Goal: Feedback & Contribution: Contribute content

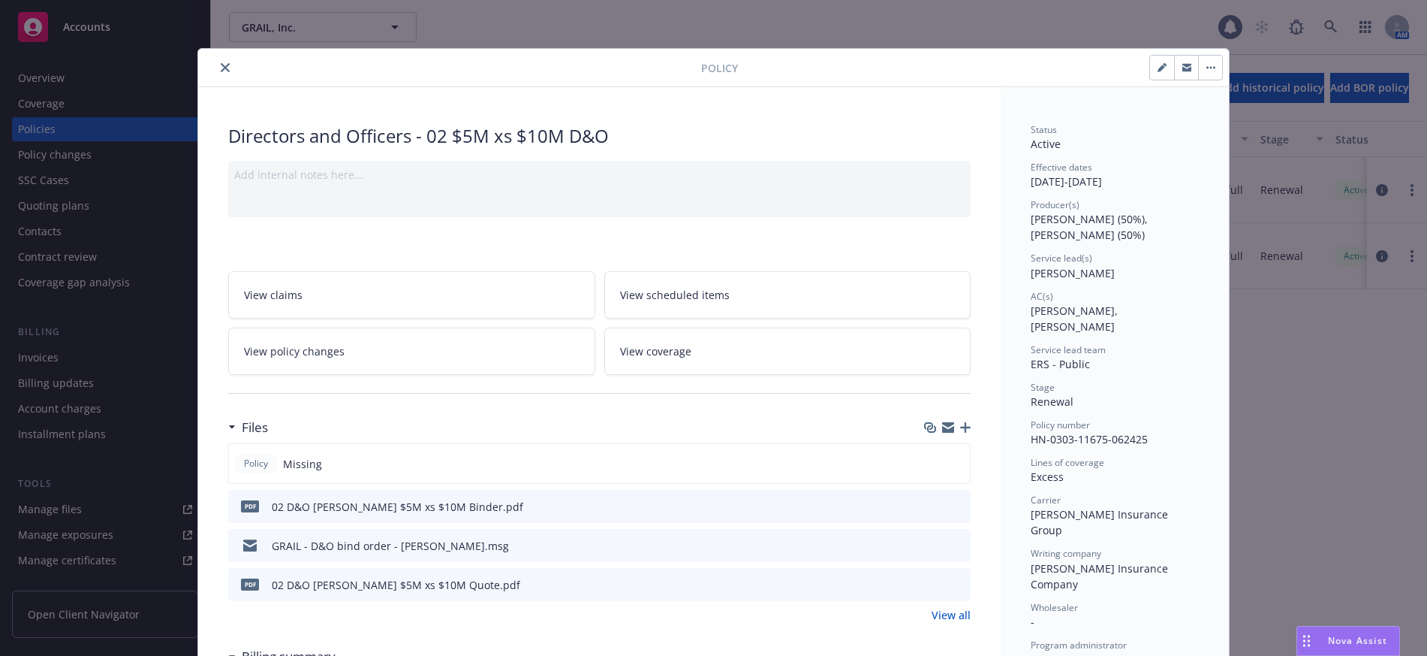
click at [222, 70] on icon "close" at bounding box center [225, 67] width 9 height 9
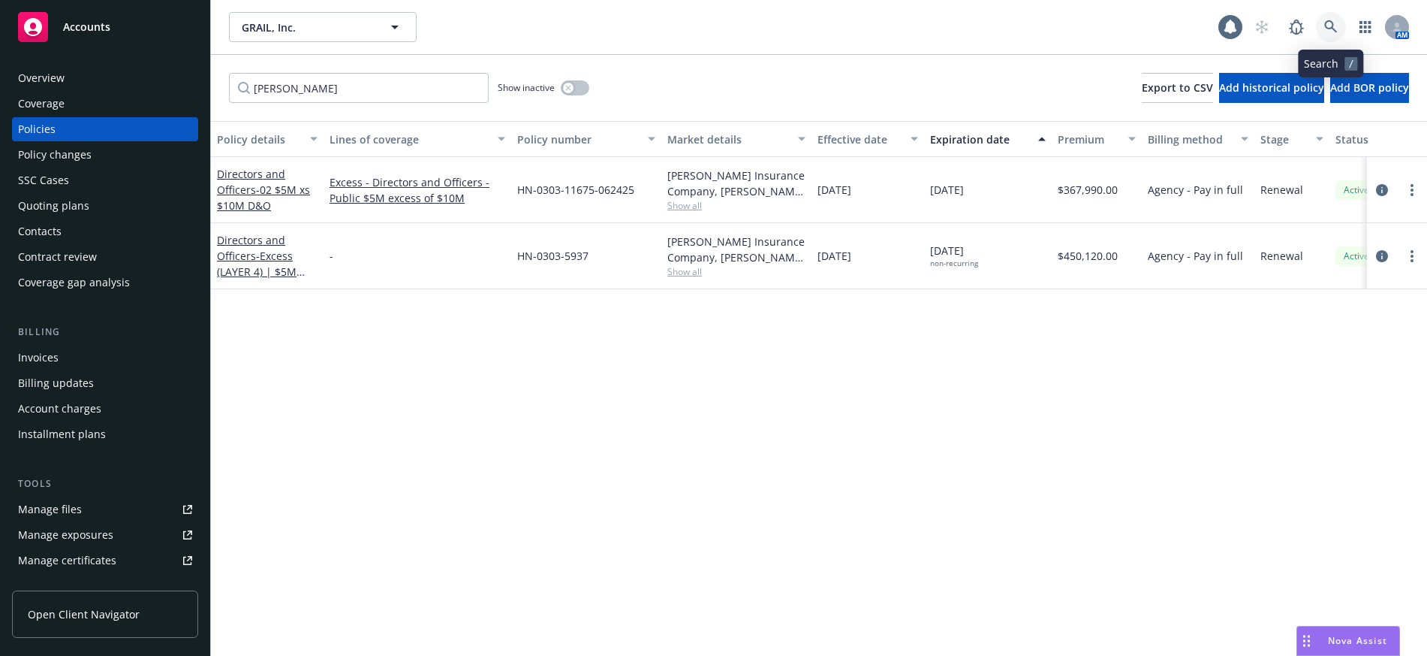
click at [1332, 29] on icon at bounding box center [1332, 27] width 14 height 14
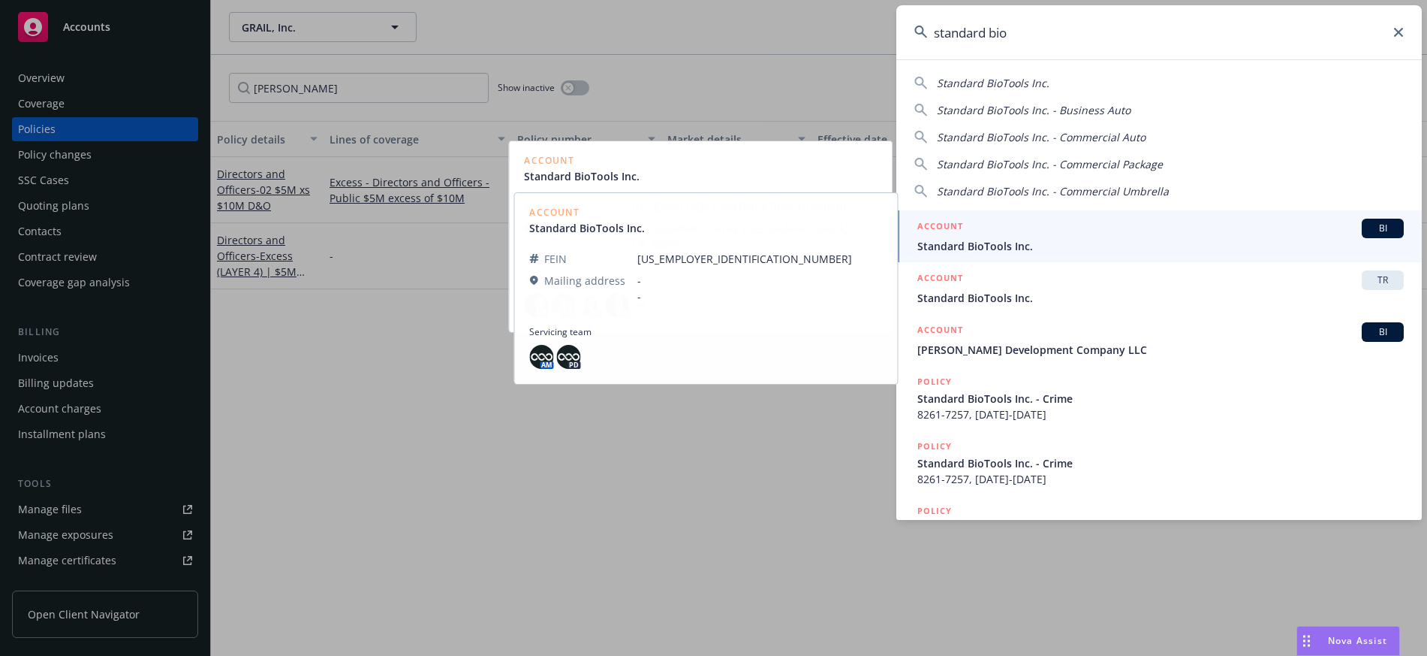
type input "standard bio"
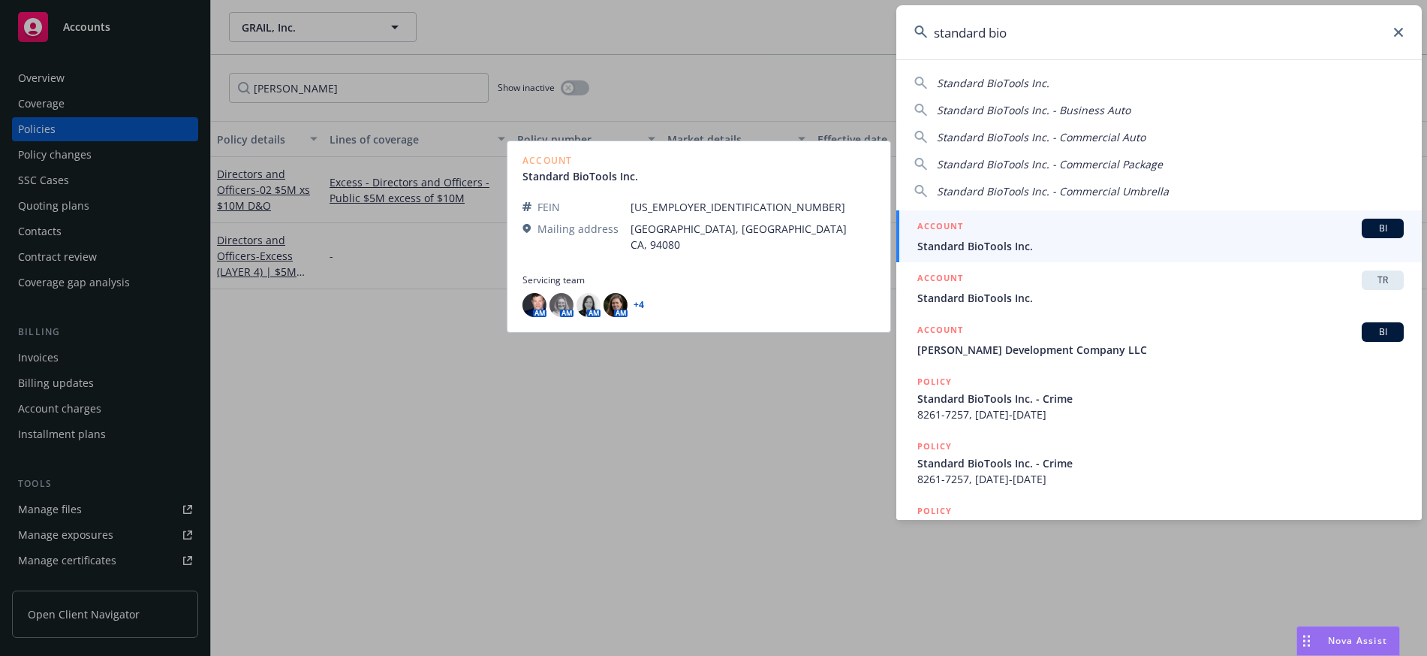
click at [964, 246] on span "Standard BioTools Inc." at bounding box center [1161, 246] width 487 height 16
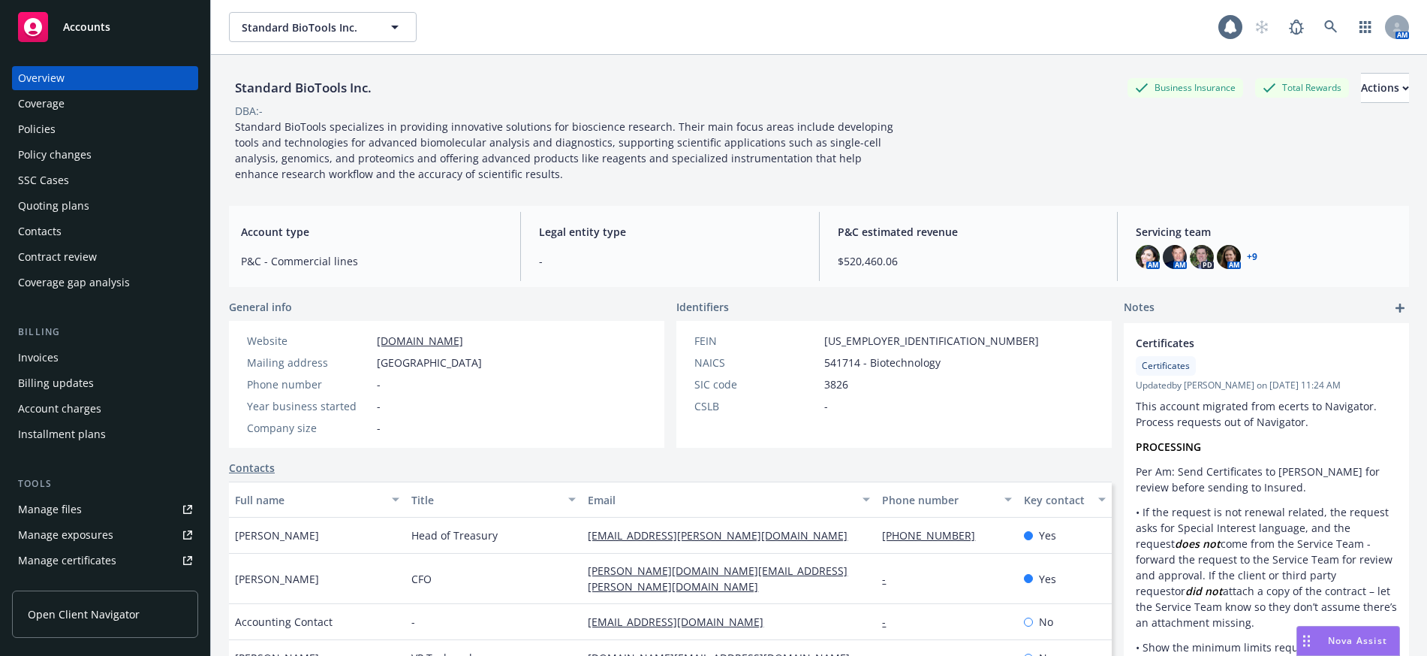
click at [44, 125] on div "Policies" at bounding box center [37, 129] width 38 height 24
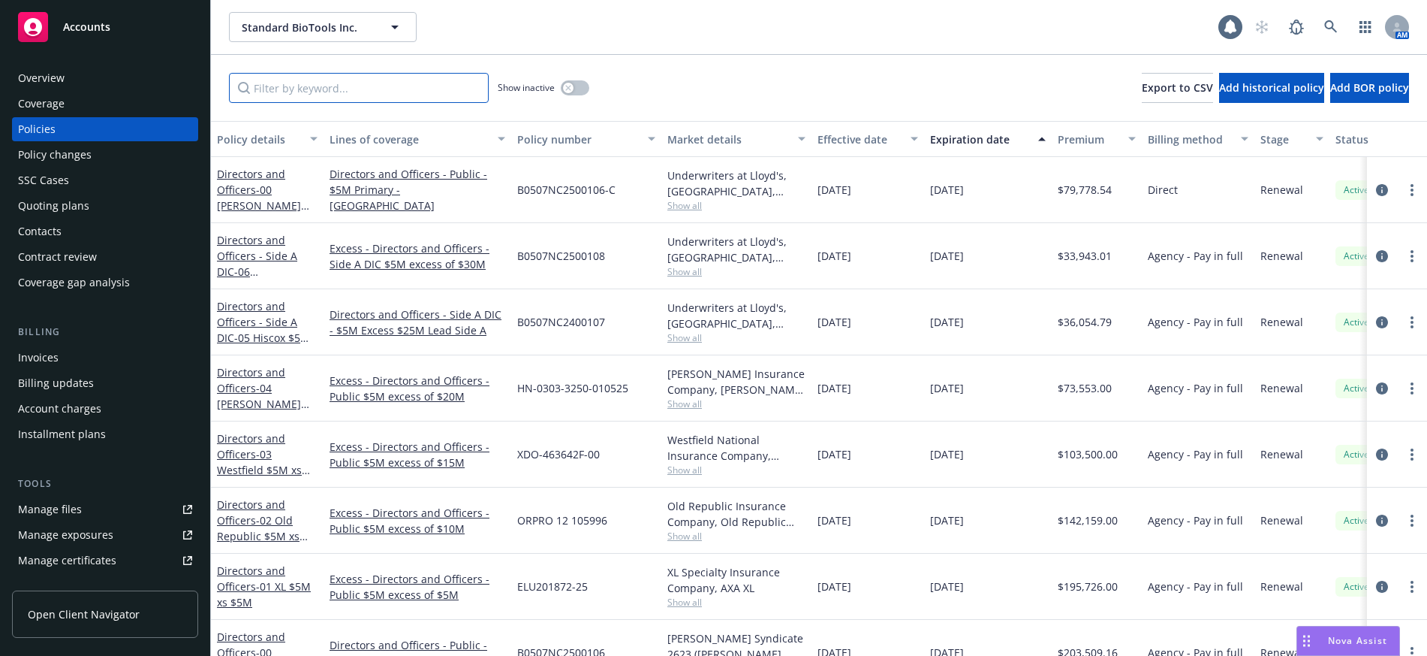
click at [292, 92] on input "Filter by keyword..." at bounding box center [359, 88] width 260 height 30
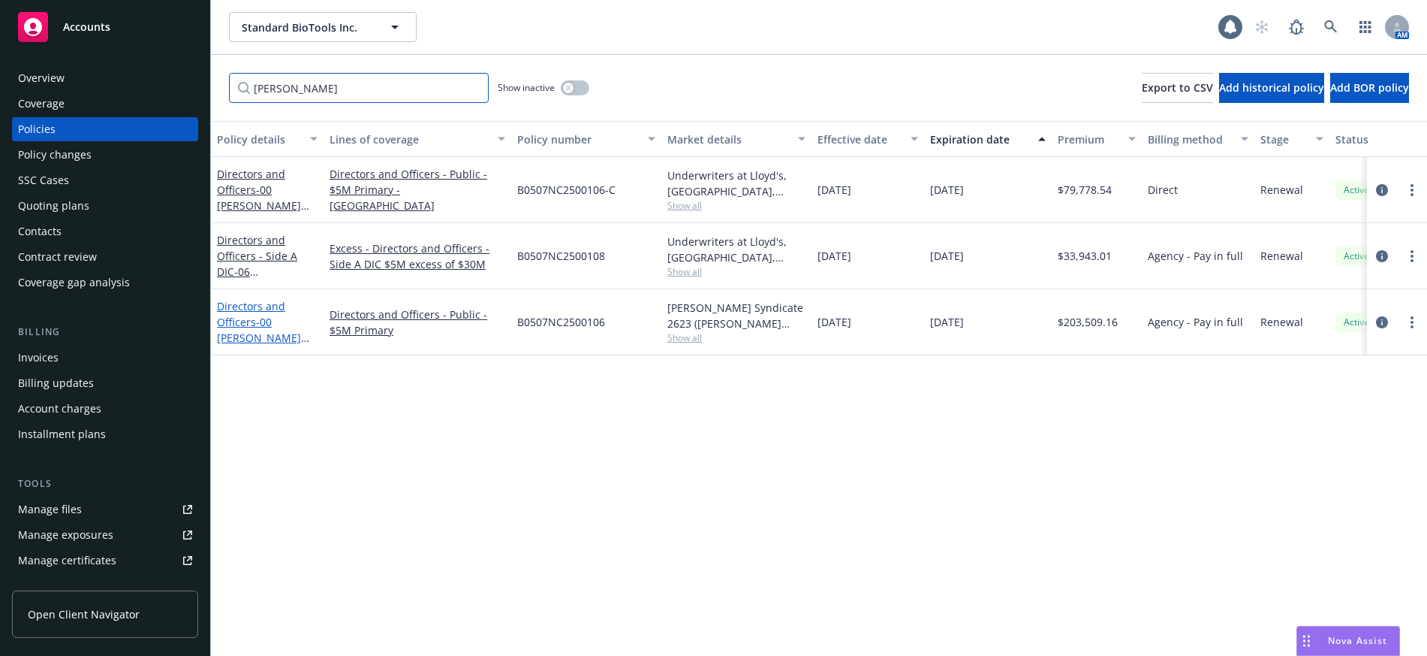
type input "[PERSON_NAME]"
click at [246, 321] on link "Directors and Officers - 00 [PERSON_NAME] $5M Primary" at bounding box center [259, 330] width 84 height 62
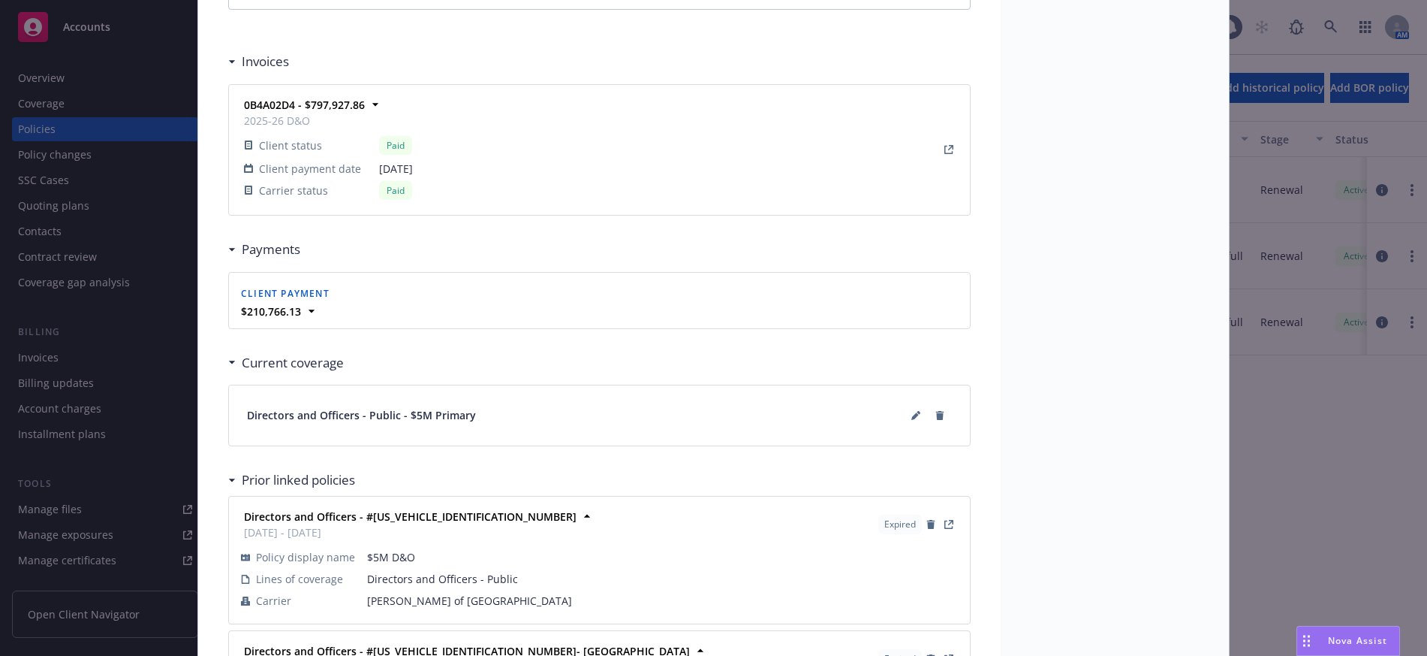
scroll to position [1352, 0]
click at [392, 194] on div "Paid" at bounding box center [395, 189] width 33 height 19
click at [309, 309] on icon at bounding box center [312, 310] width 6 height 3
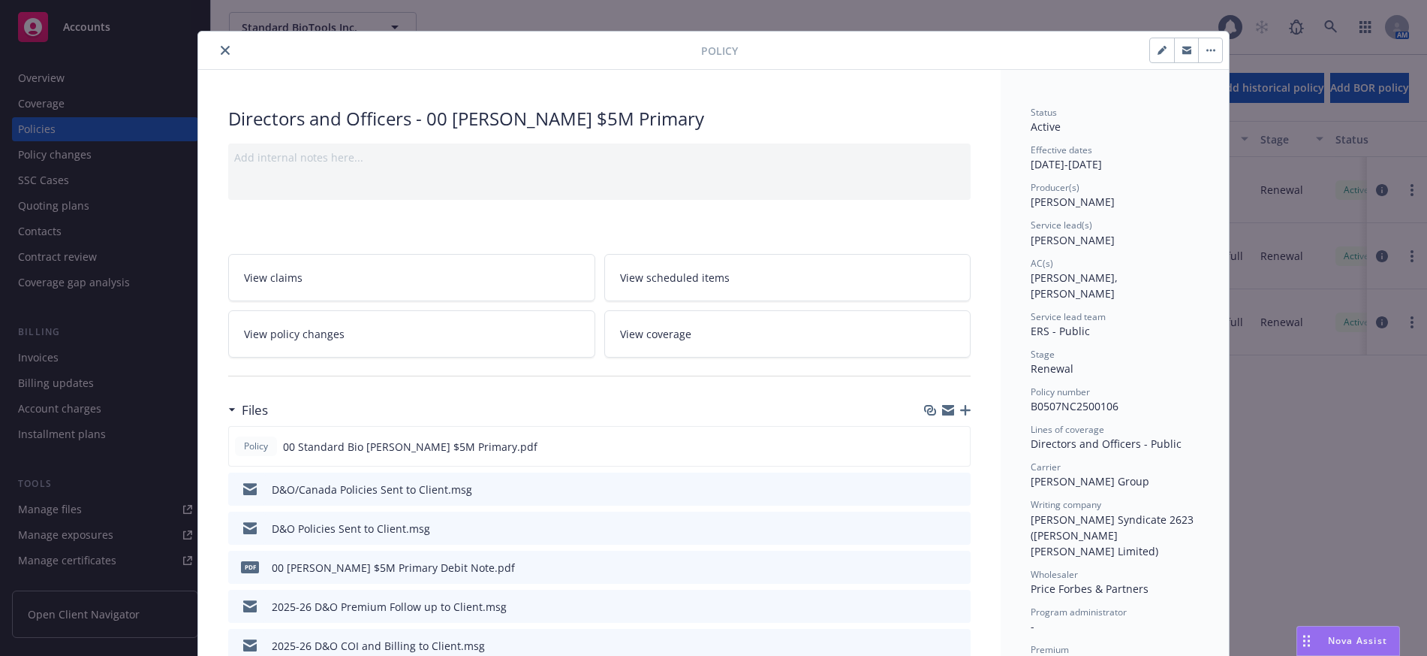
scroll to position [0, 0]
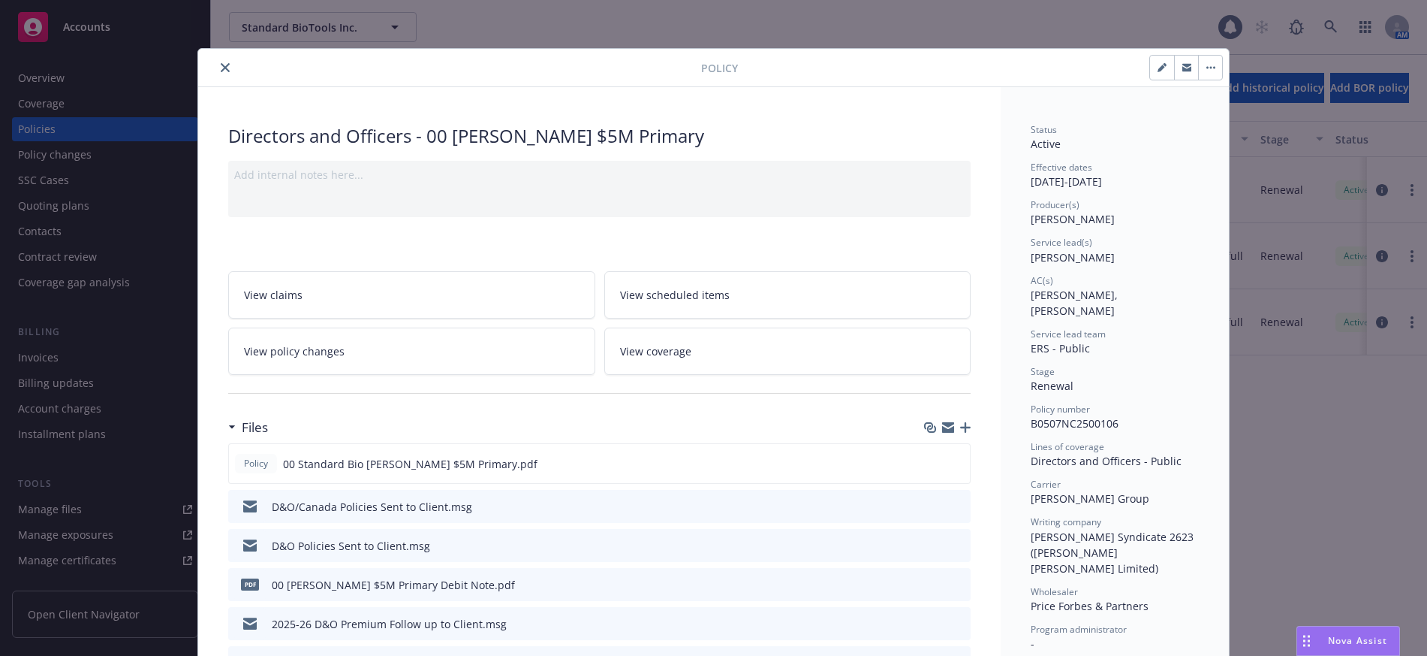
click at [221, 65] on icon "close" at bounding box center [225, 67] width 9 height 9
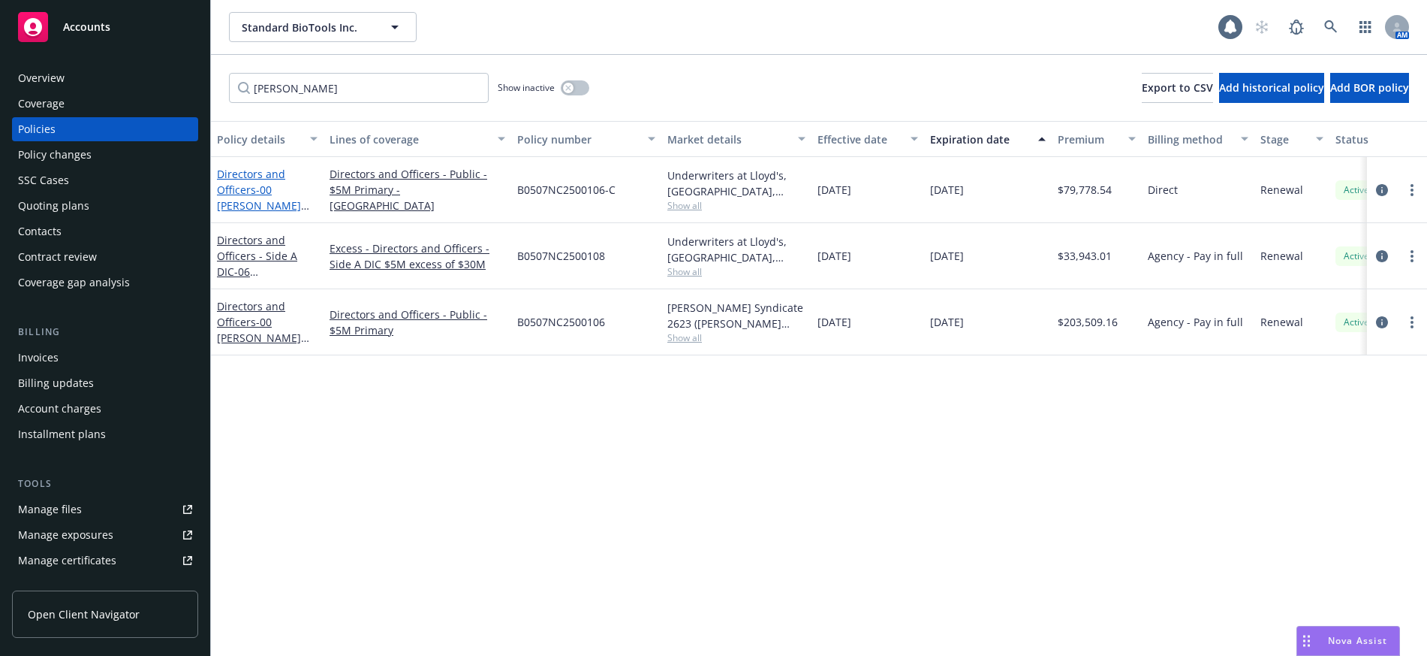
click at [265, 200] on span "- 00 [PERSON_NAME] $5M Primary - [GEOGRAPHIC_DATA]" at bounding box center [264, 220] width 95 height 77
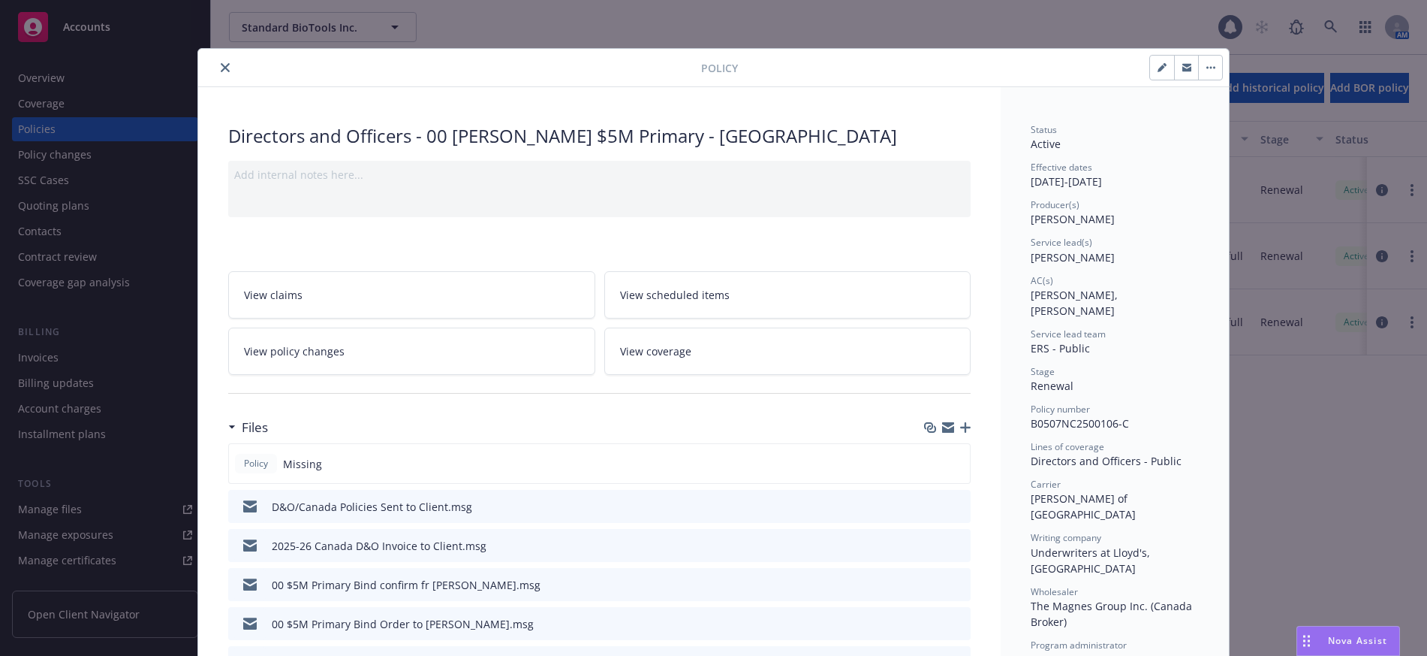
click at [221, 65] on icon "close" at bounding box center [225, 67] width 9 height 9
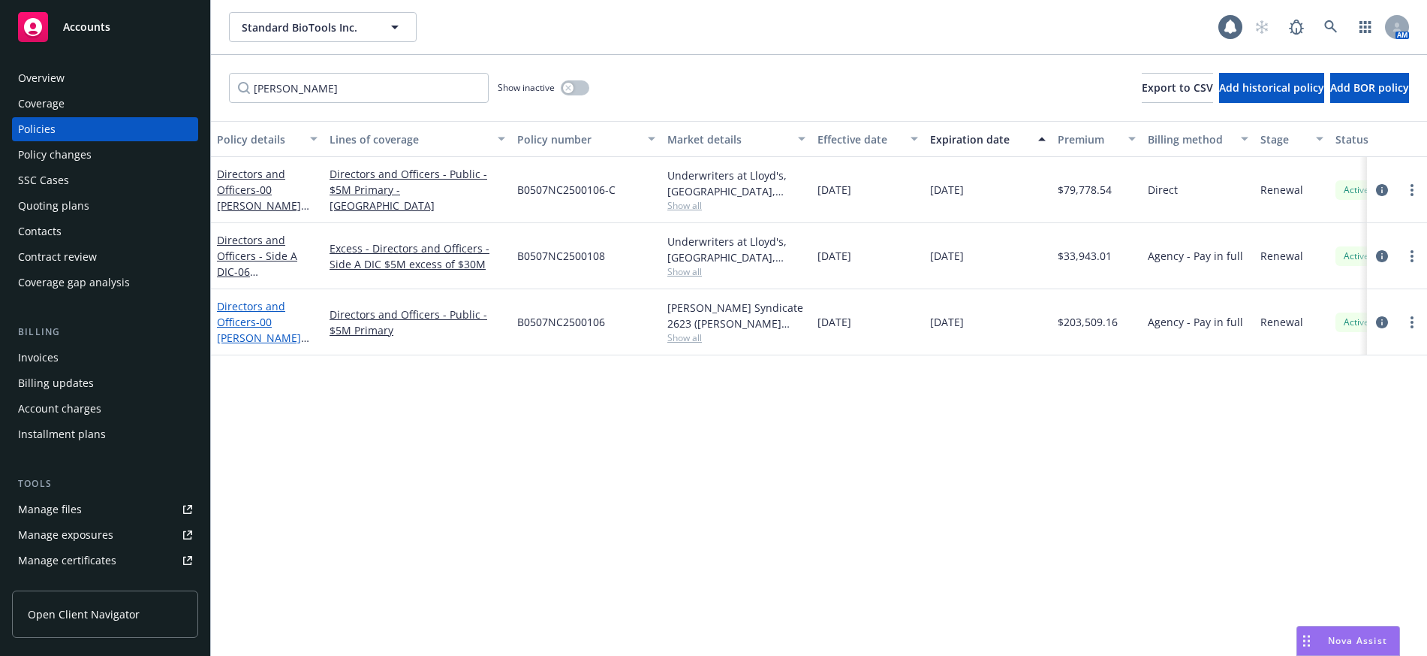
click at [267, 327] on span "- 00 [PERSON_NAME] $5M Primary" at bounding box center [263, 338] width 92 height 46
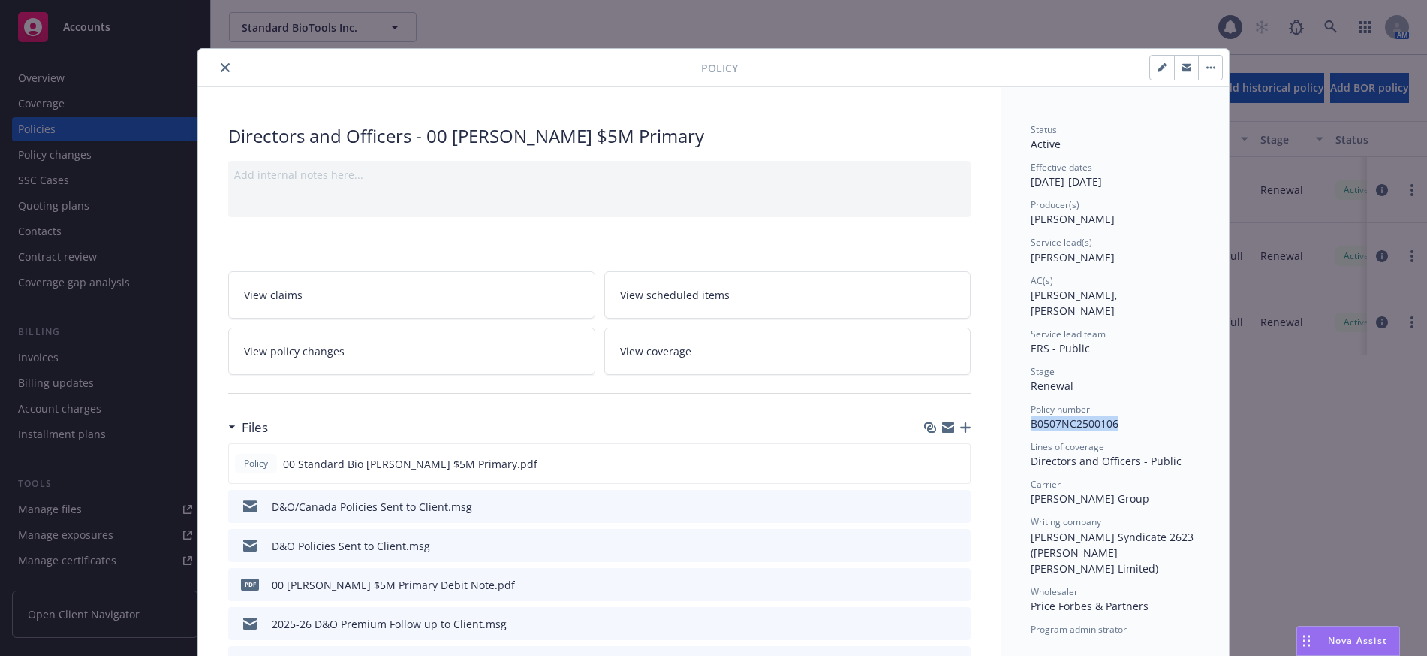
drag, startPoint x: 1112, startPoint y: 405, endPoint x: 1026, endPoint y: 412, distance: 86.6
click at [1031, 416] on span "B0507NC2500106" at bounding box center [1075, 423] width 88 height 14
copy span "B0507NC2500106"
click at [844, 369] on link "View coverage" at bounding box center [787, 350] width 367 height 47
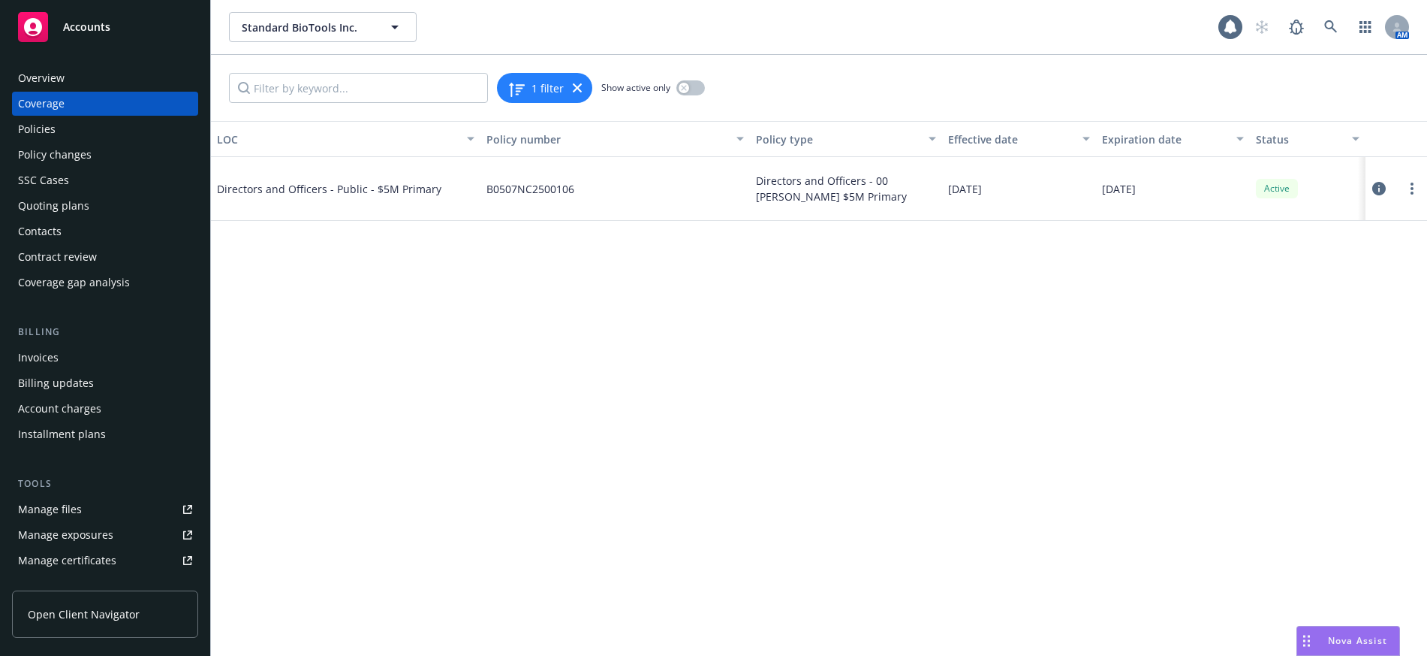
click at [47, 125] on div "Policies" at bounding box center [37, 129] width 38 height 24
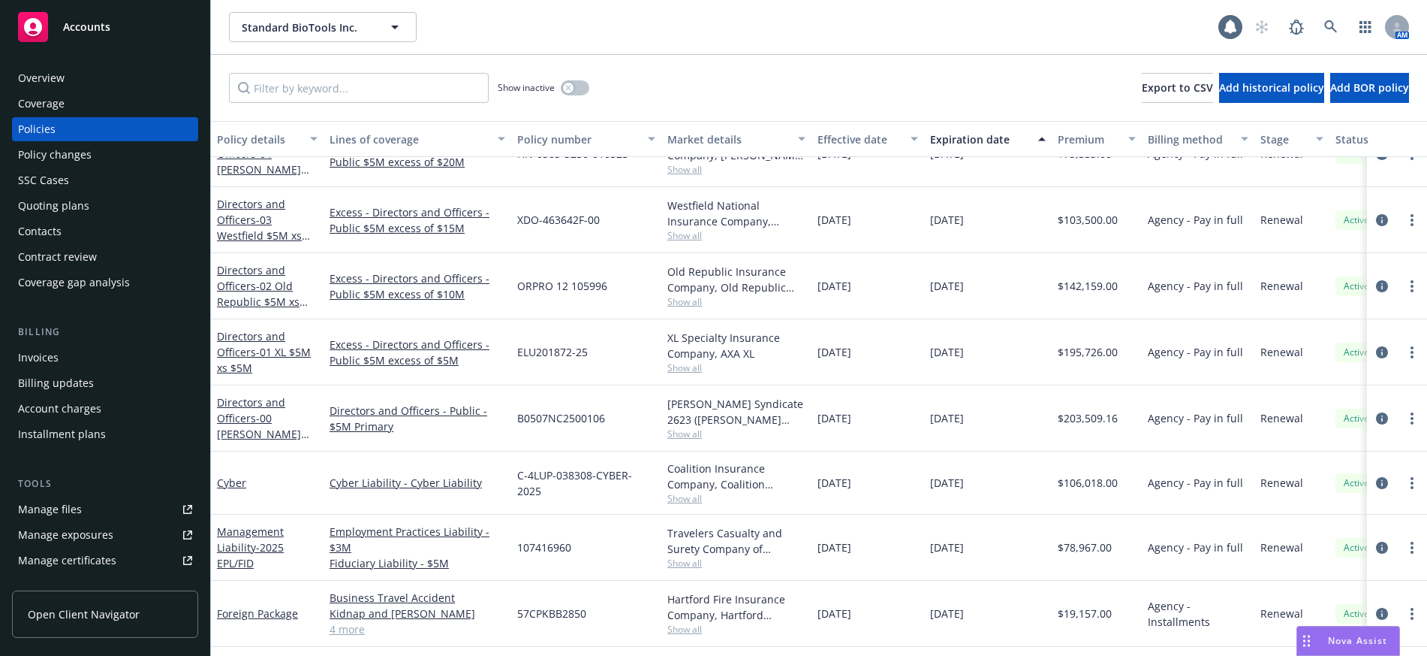
scroll to position [225, 0]
click at [1331, 28] on icon at bounding box center [1331, 26] width 13 height 13
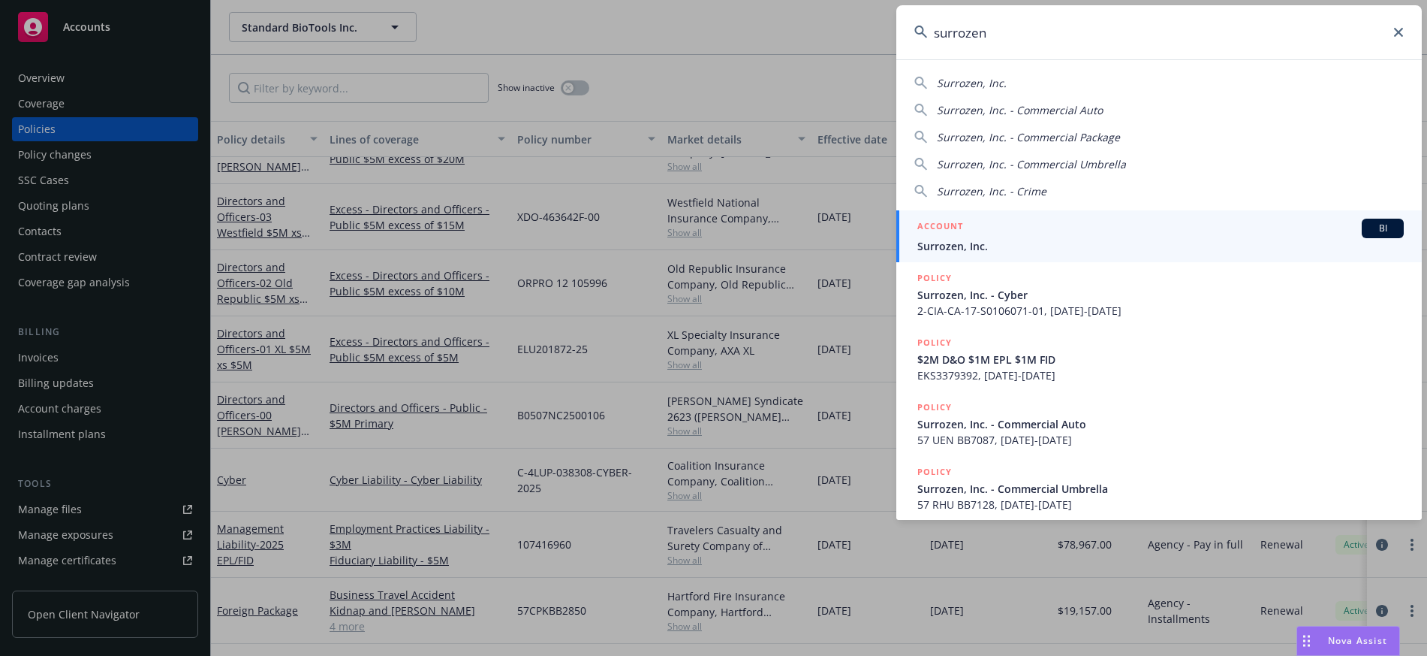
type input "surrozen"
click at [962, 249] on span "Surrozen, Inc." at bounding box center [1161, 246] width 487 height 16
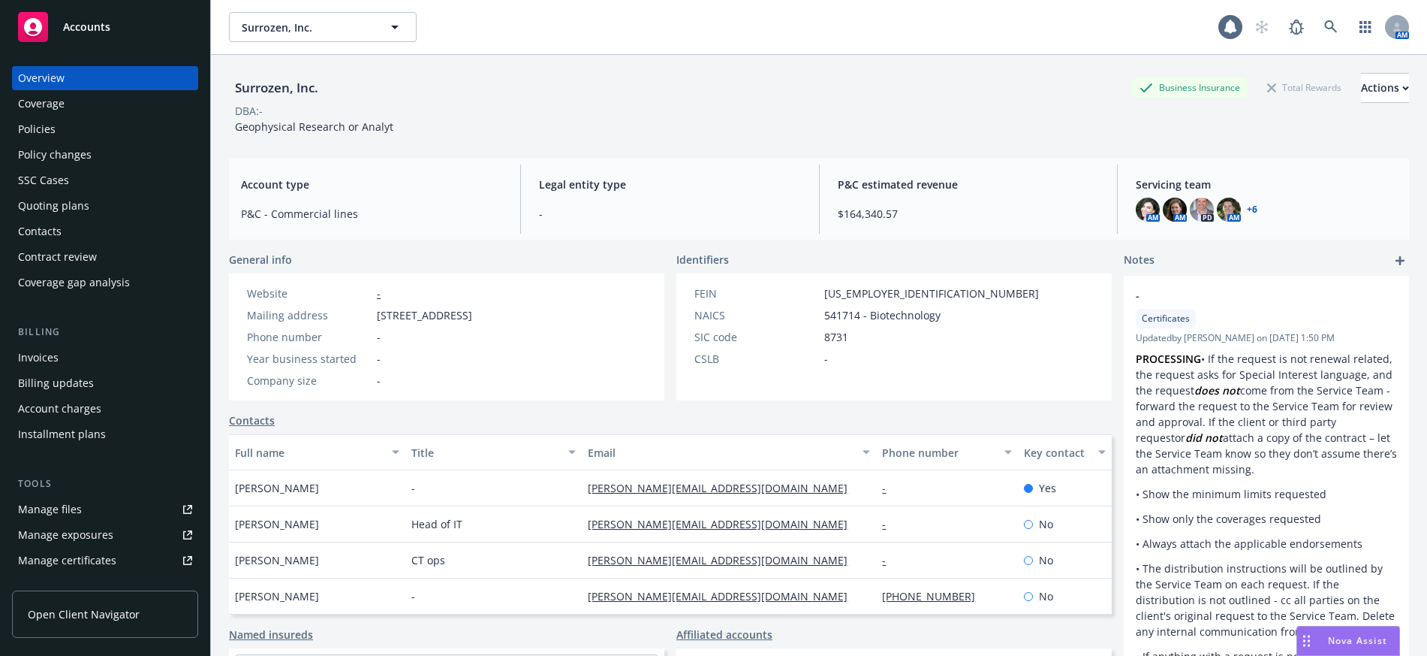
click at [72, 508] on div "Manage files" at bounding box center [50, 509] width 64 height 24
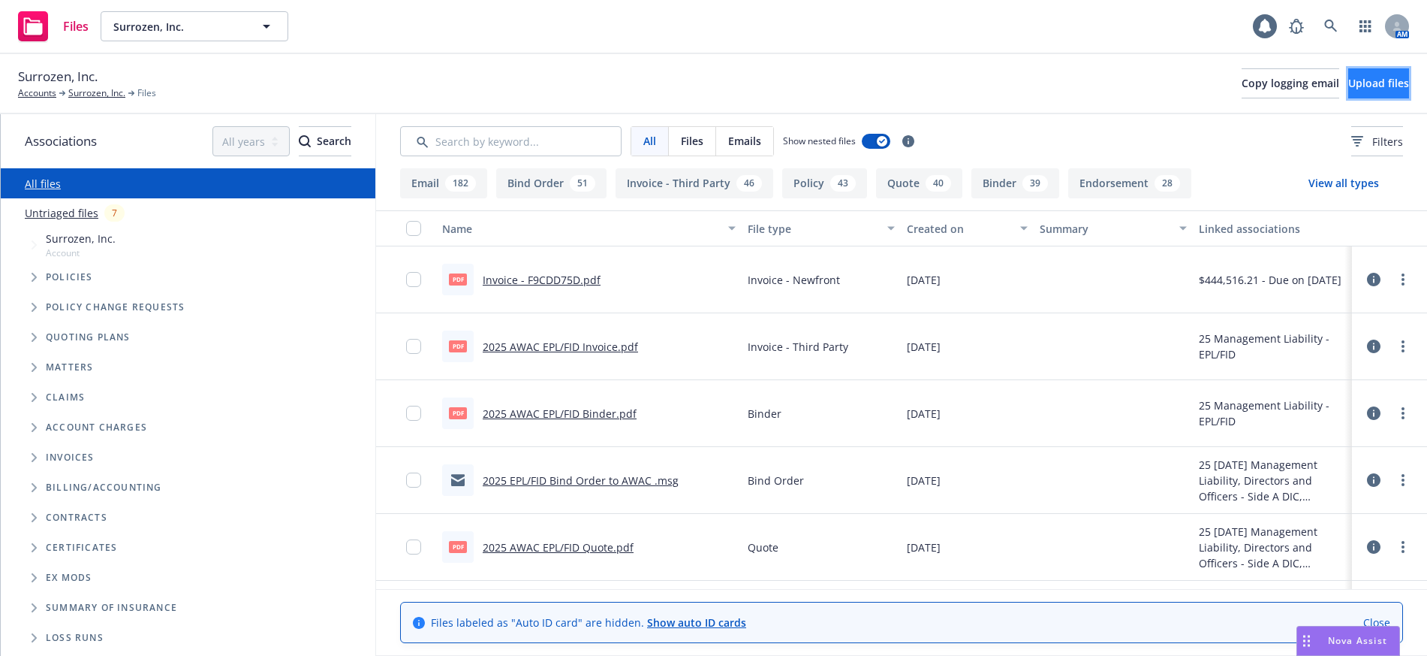
click at [1349, 86] on span "Upload files" at bounding box center [1379, 83] width 61 height 14
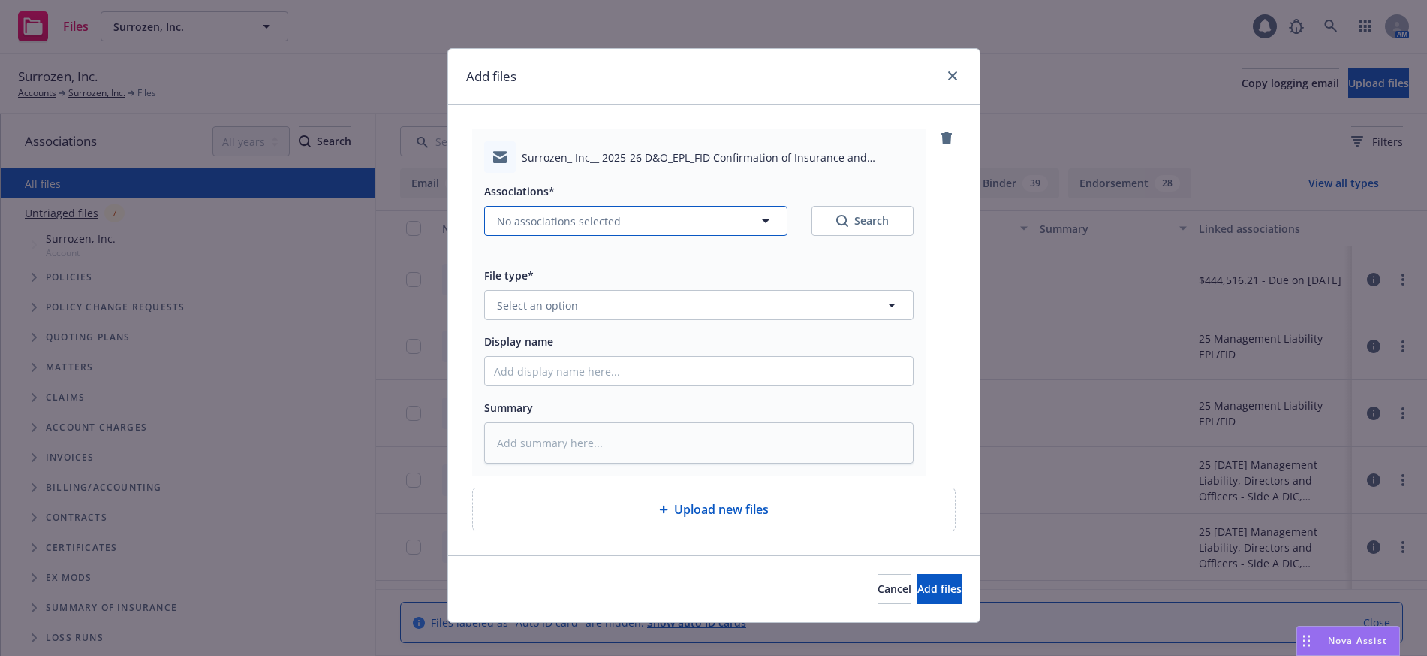
click at [586, 214] on span "No associations selected" at bounding box center [559, 221] width 124 height 16
type textarea "x"
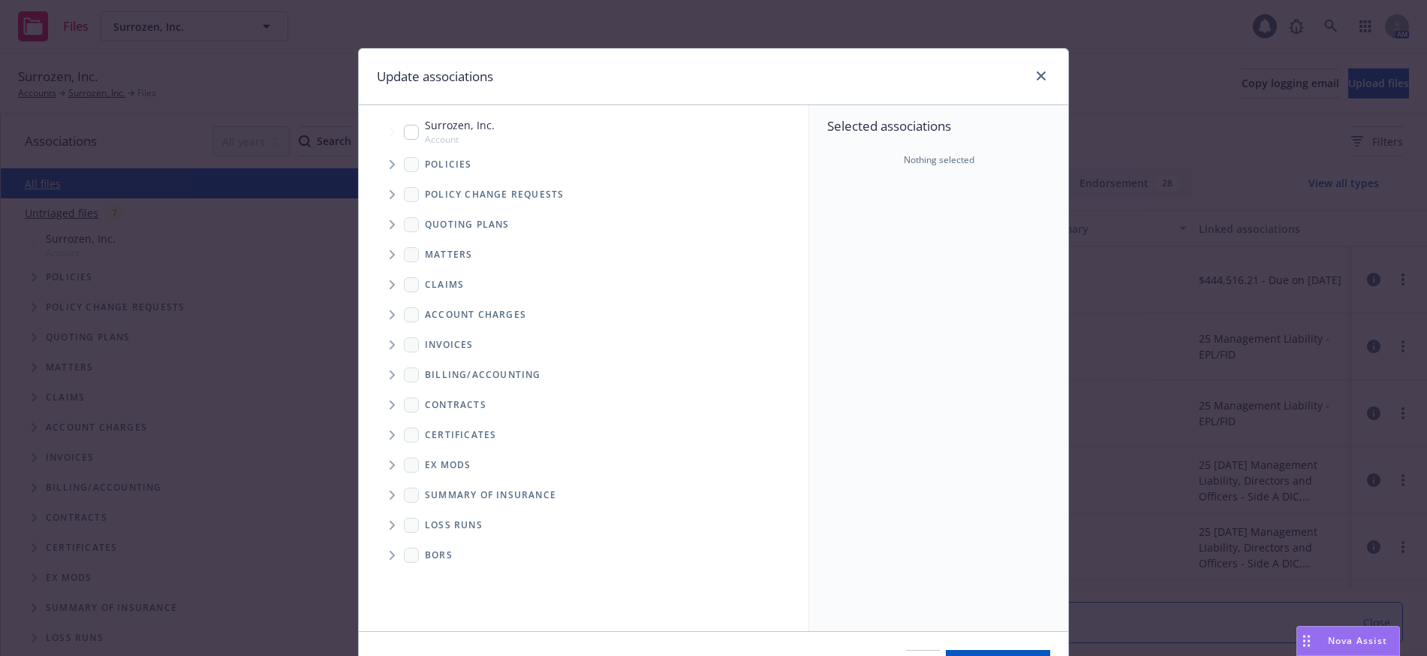
click at [390, 164] on icon "Tree Example" at bounding box center [393, 164] width 6 height 9
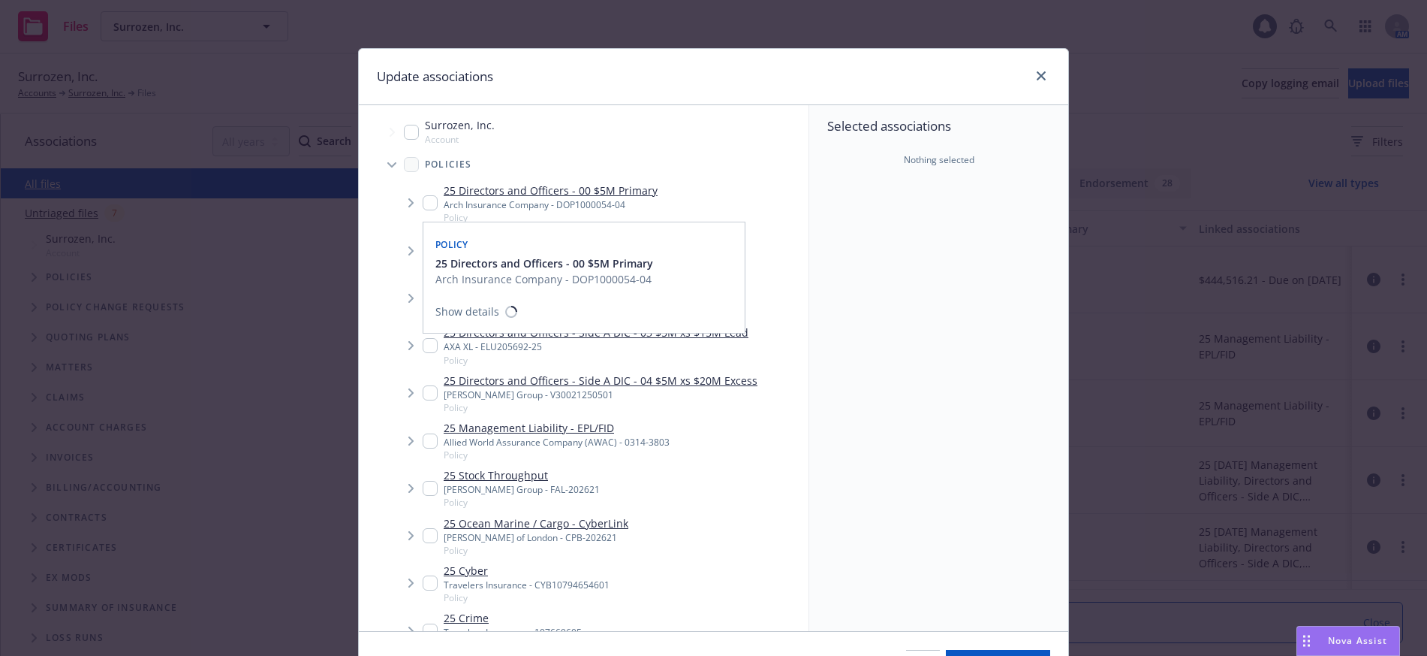
click at [423, 202] on input "Tree Example" at bounding box center [430, 202] width 15 height 15
checkbox input "true"
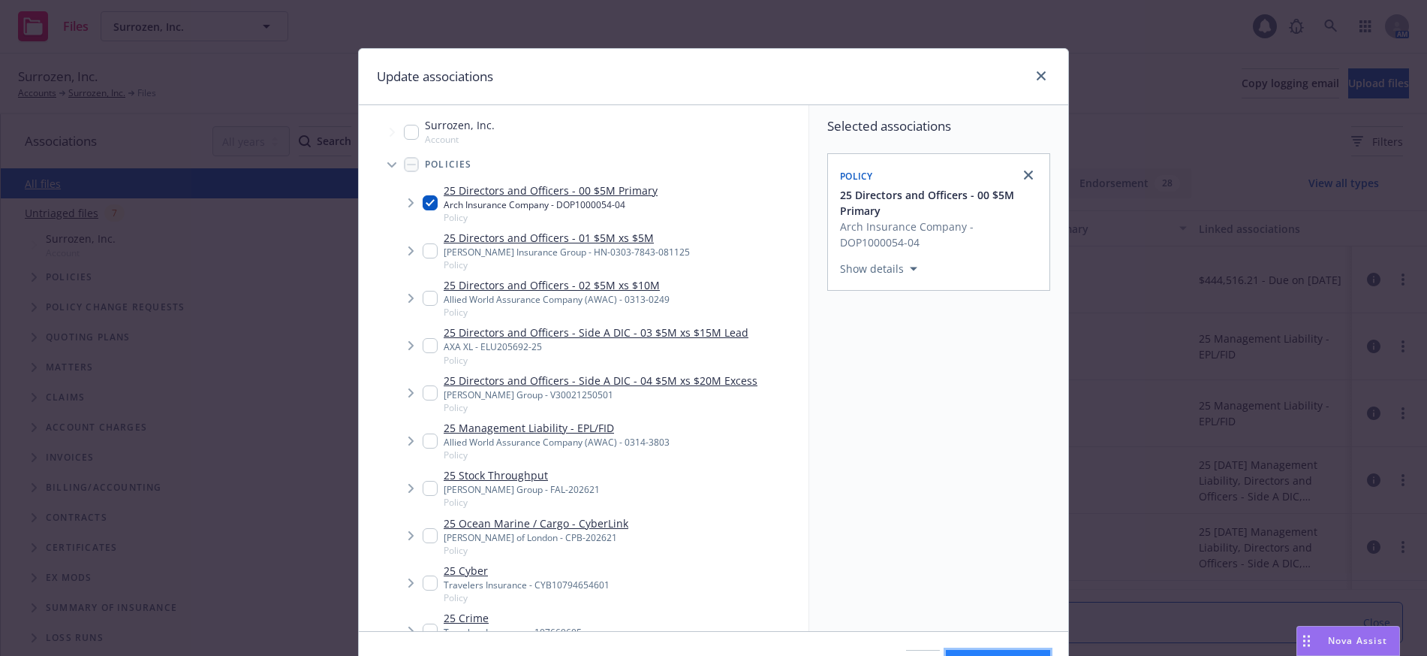
click at [981, 653] on button "Update associations" at bounding box center [998, 665] width 104 height 30
type textarea "x"
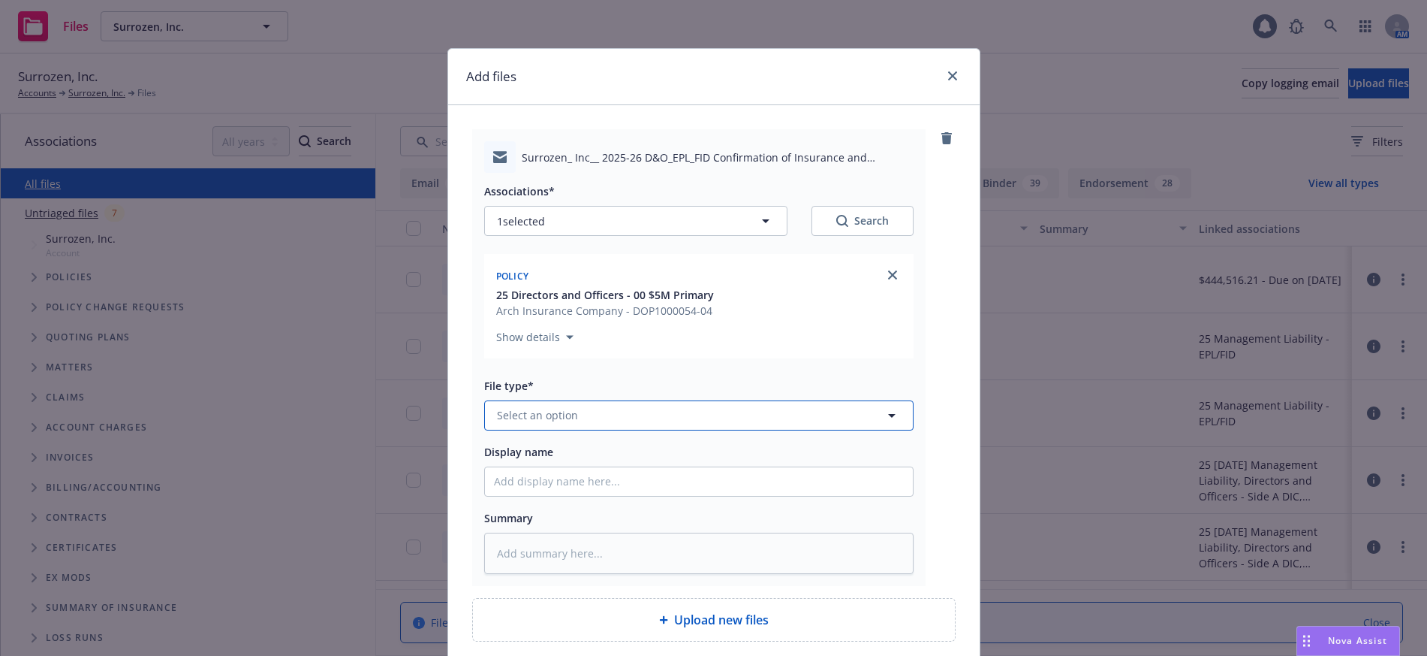
click at [558, 409] on span "Select an option" at bounding box center [537, 415] width 81 height 16
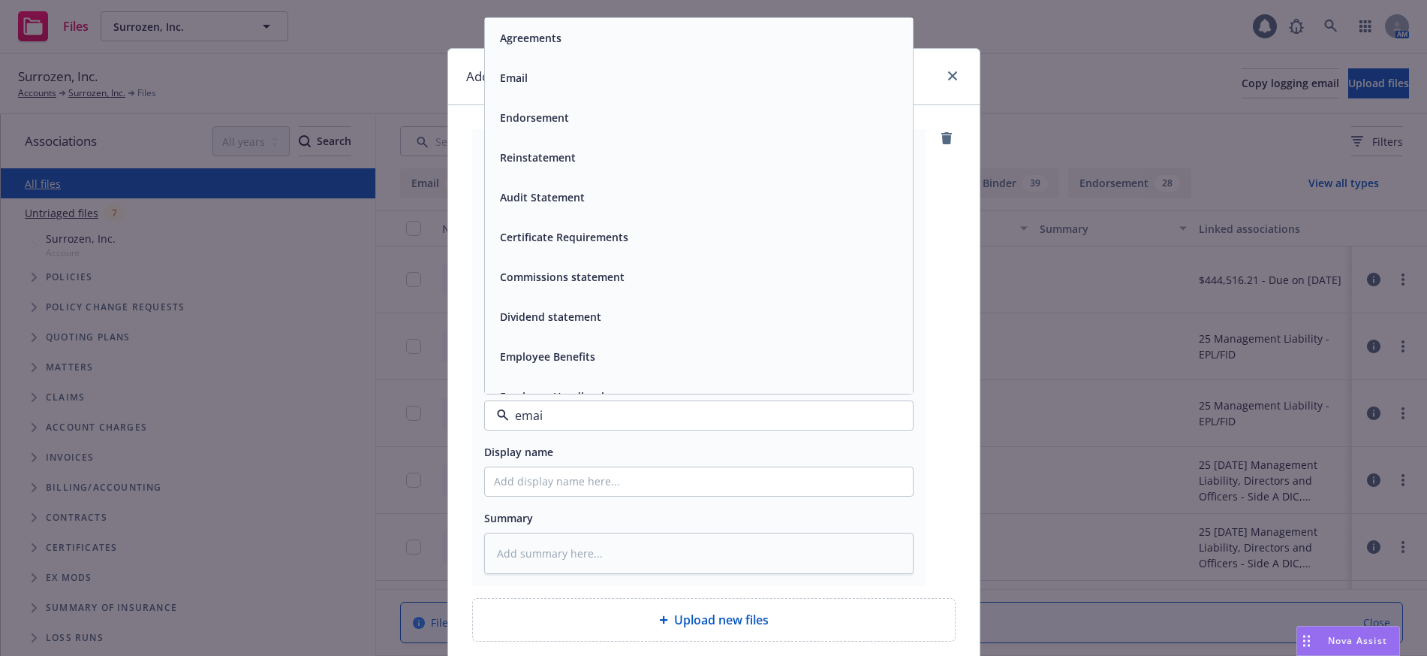
type input "email"
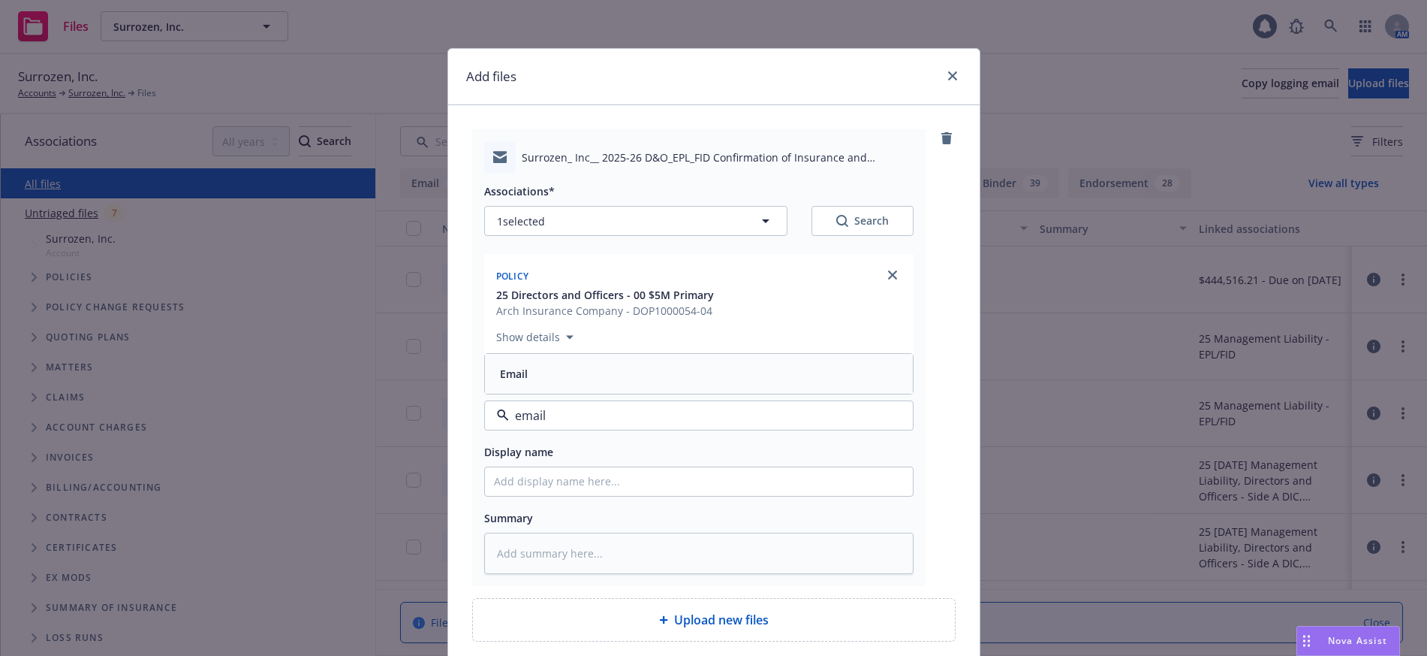
drag, startPoint x: 517, startPoint y: 374, endPoint x: 532, endPoint y: 466, distance: 93.0
click at [520, 392] on div "Email" at bounding box center [699, 374] width 428 height 40
click at [541, 486] on input "Display name" at bounding box center [699, 481] width 428 height 29
type textarea "x"
type input "2"
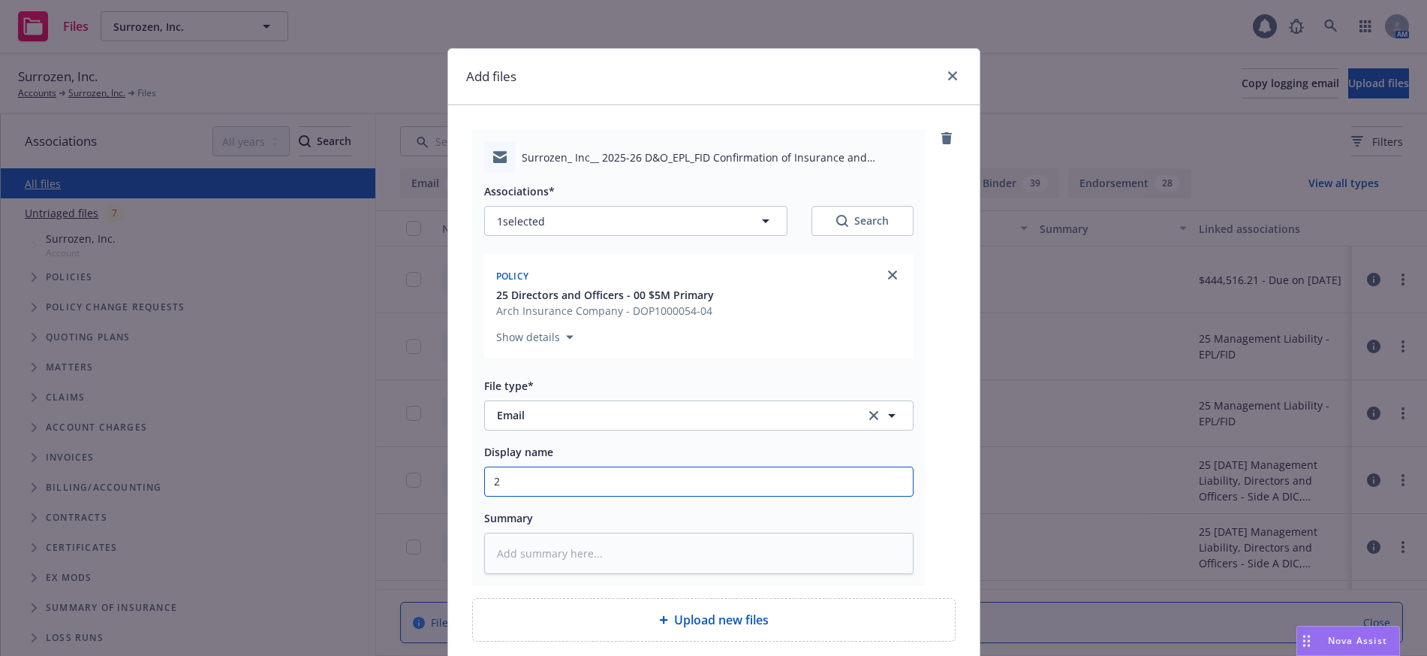
type textarea "x"
type input "20"
type textarea "x"
type input "202"
type textarea "x"
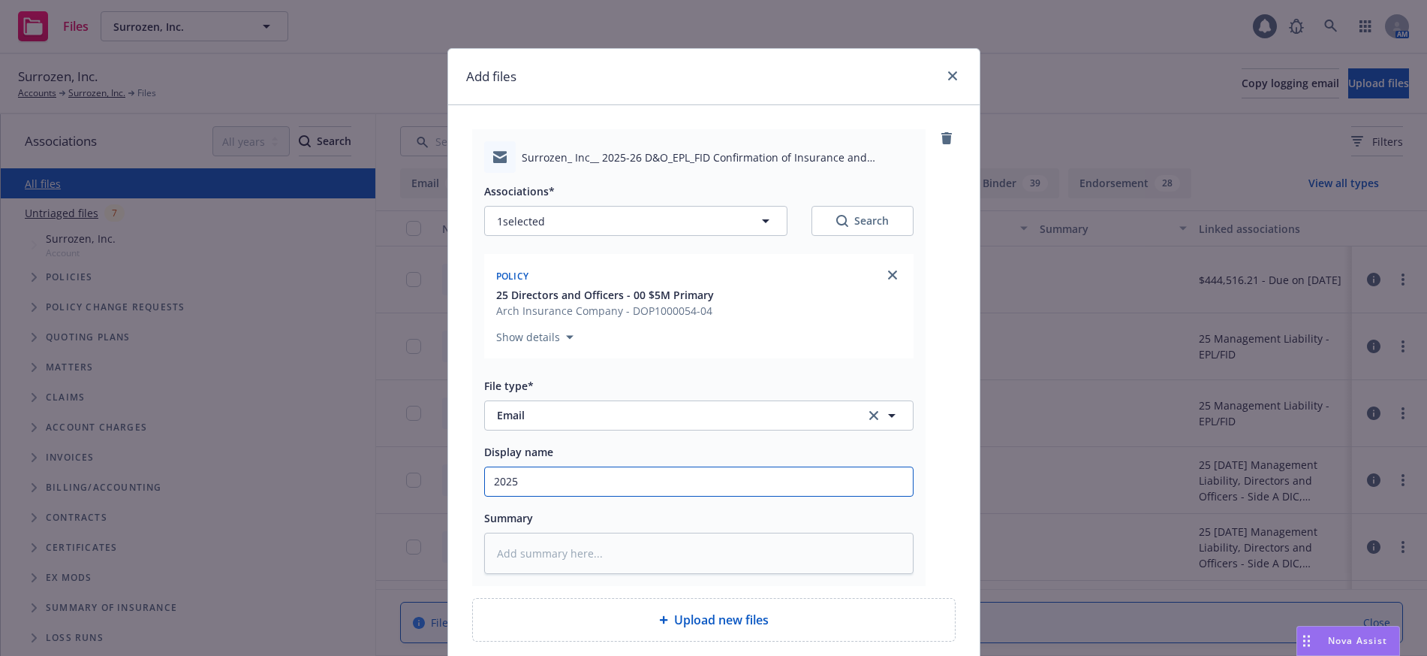
type input "2025-"
type textarea "x"
type input "2025-2"
type textarea "x"
type input "2025-26"
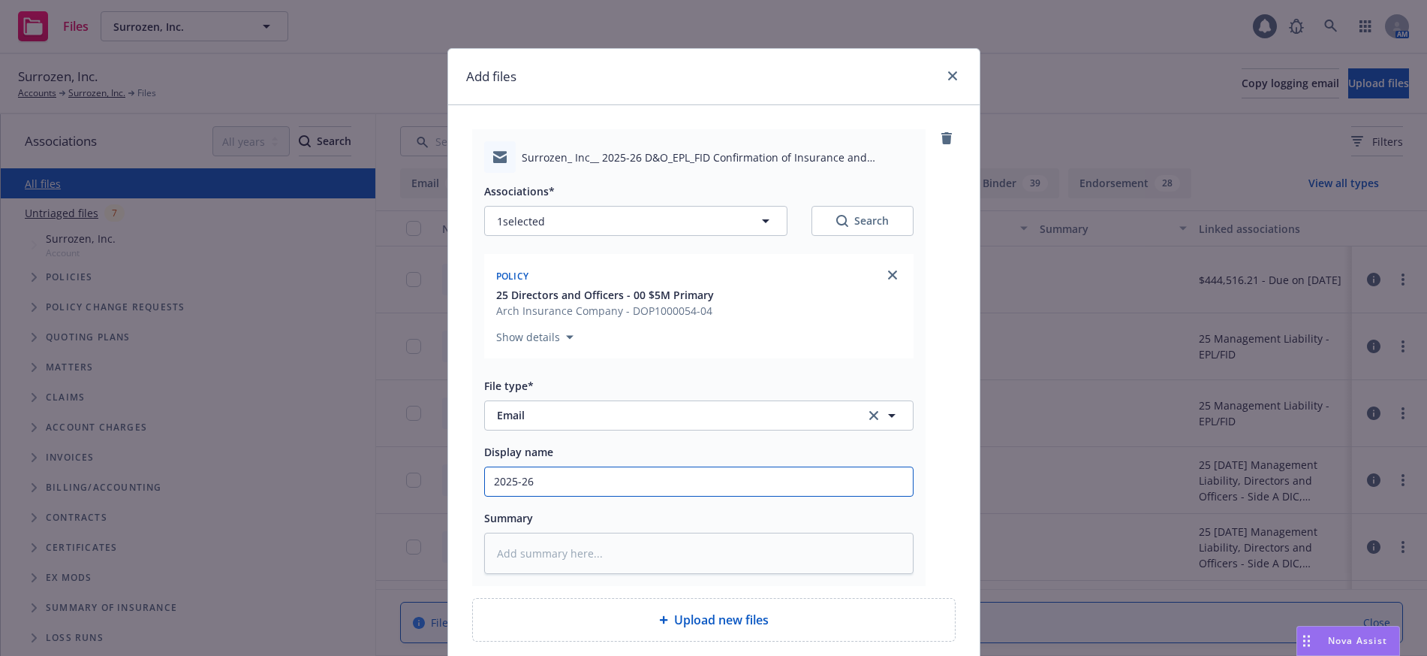
type textarea "x"
type input "2025-26 D"
type textarea "x"
type input "2025-26 D&"
type textarea "x"
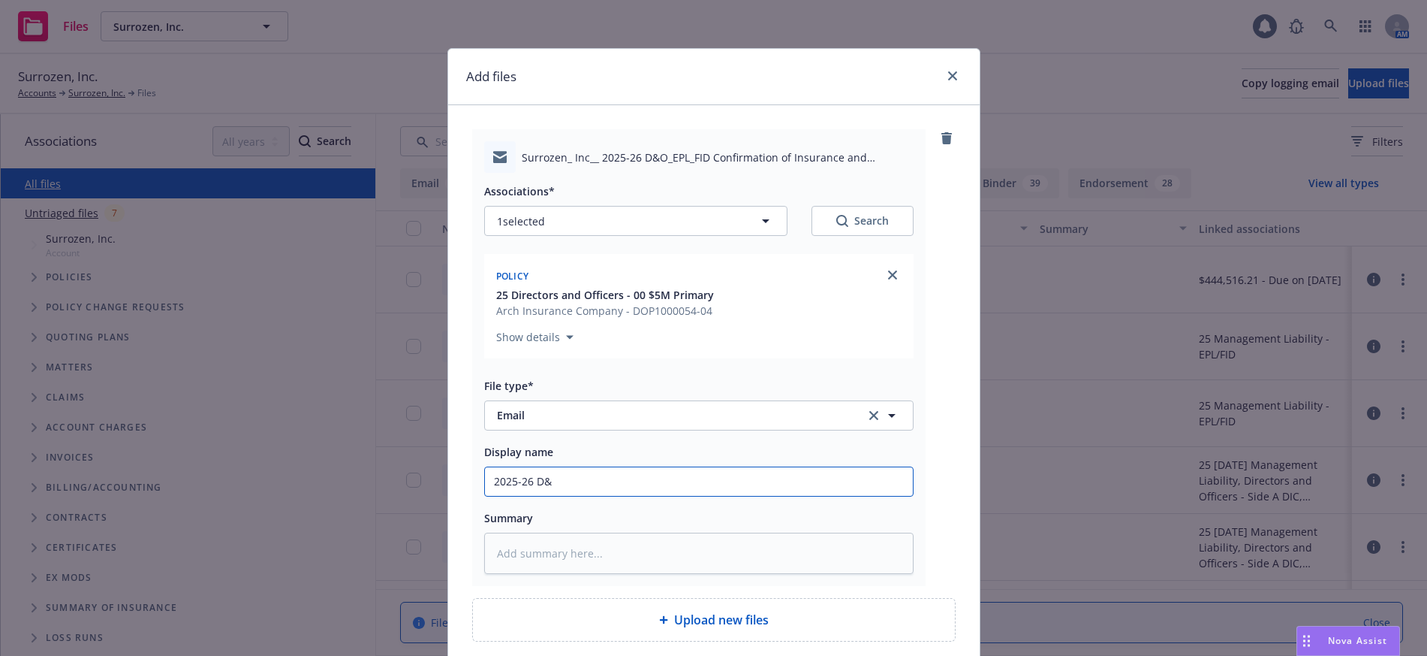
type input "2025-26 D&O"
type textarea "x"
type input "2025-26 D&O/"
type textarea "x"
type input "2025-26 D&O/E"
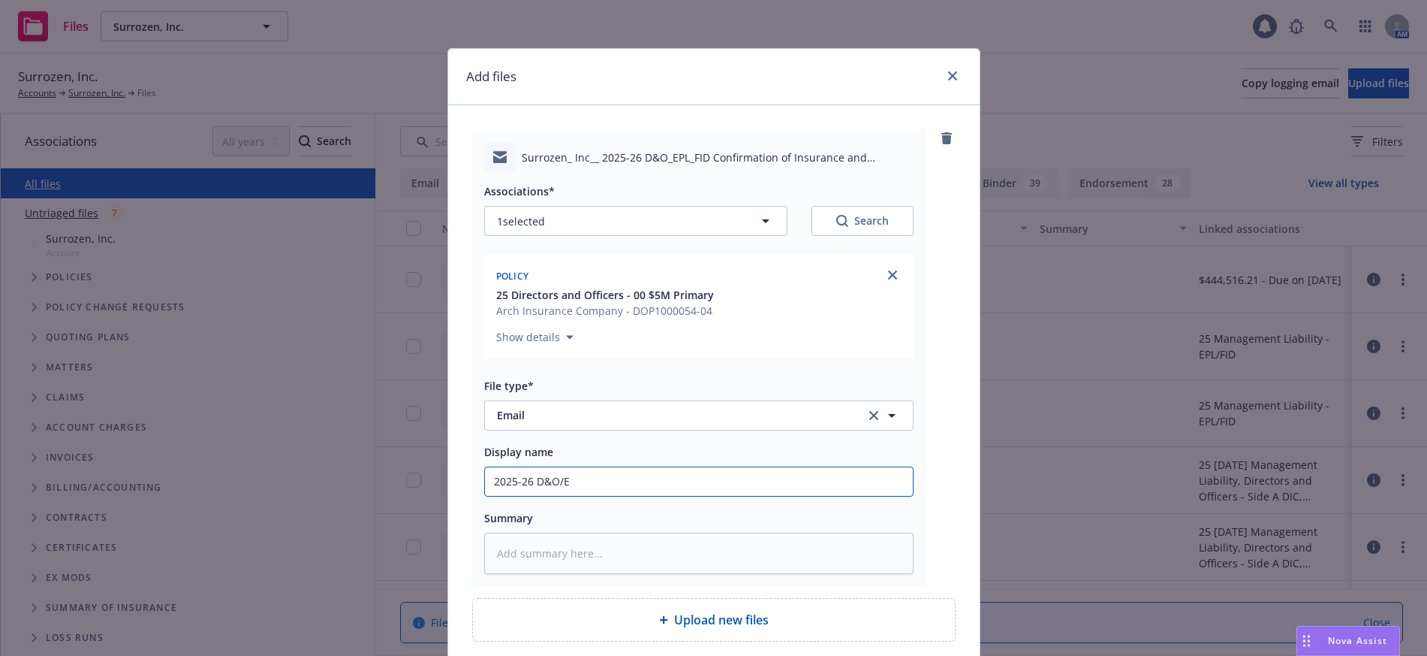
type textarea "x"
type input "2025-26 D&O/EP"
type textarea "x"
type input "2025-26 D&O/EPL"
type textarea "x"
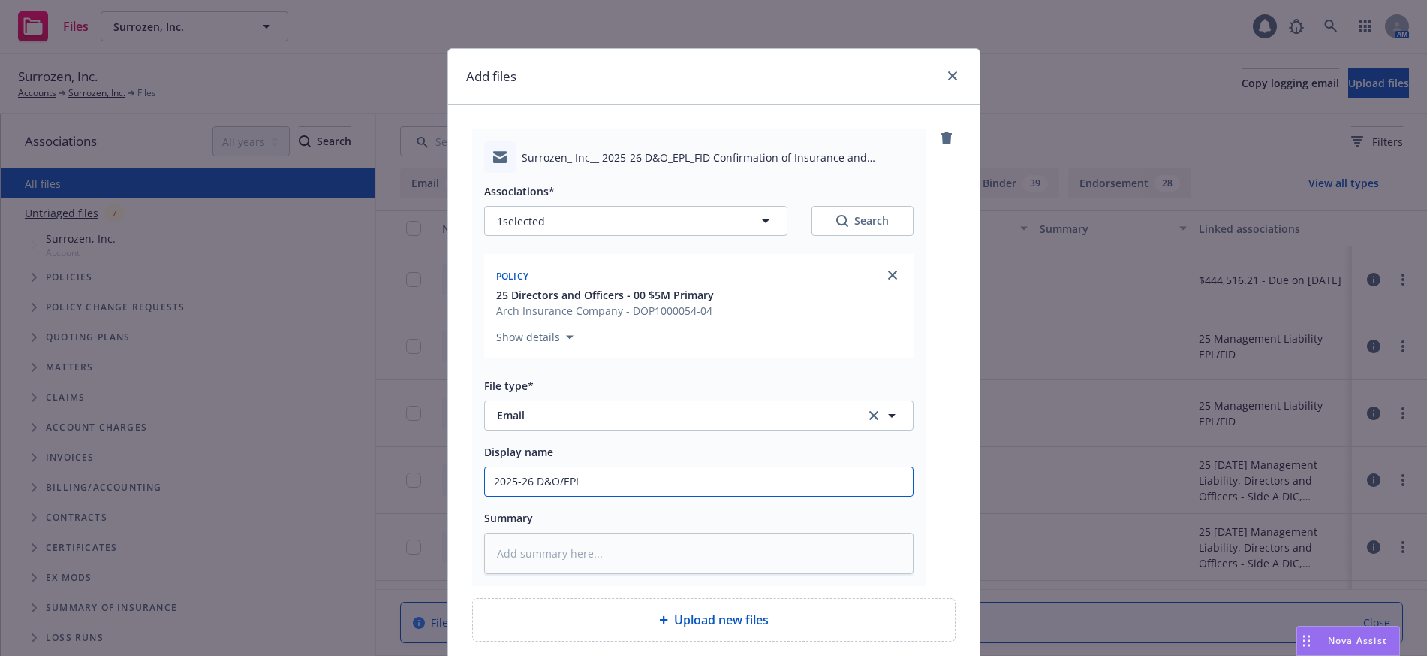
type input "2025-26 D&O/EPL/"
type textarea "x"
type input "2025-26 D&O/EPL/F"
type textarea "x"
type input "2025-26 D&O/EPL/FI"
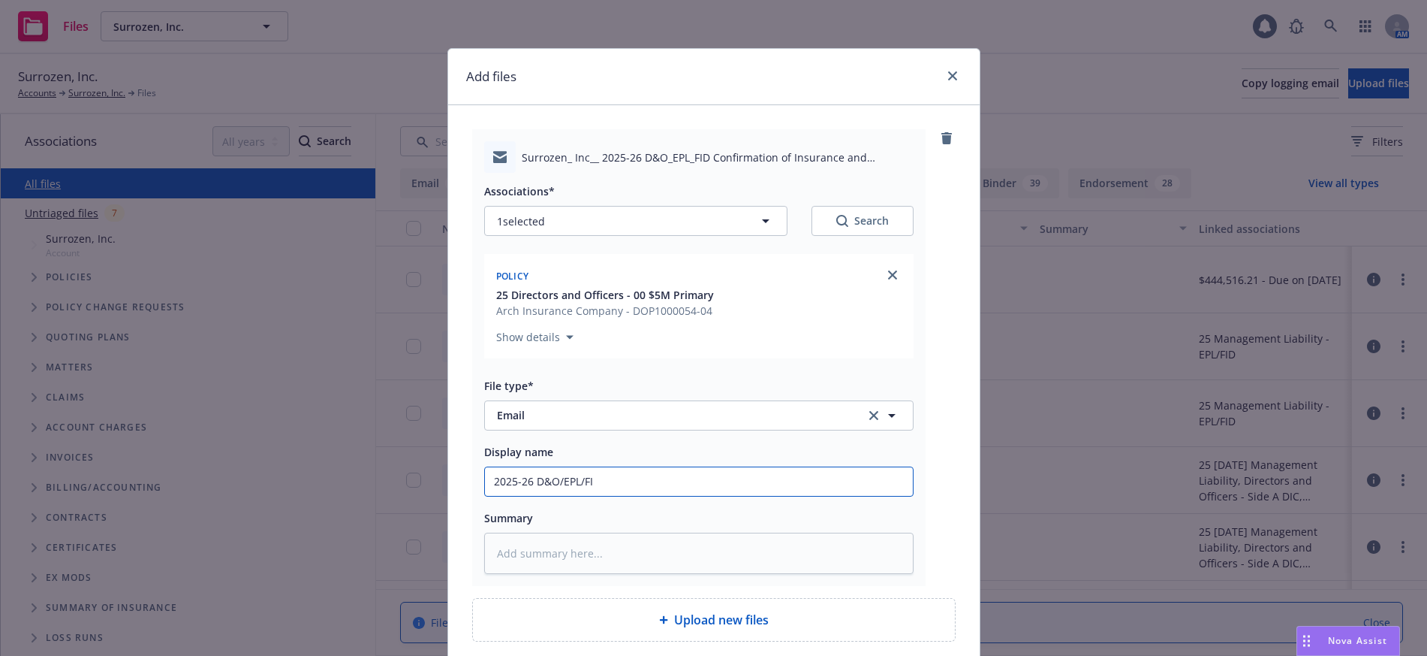
type textarea "x"
type input "2025-26 D&O/EPL/FID"
type textarea "x"
type input "2025-26 D&O/EPL/FID C"
type textarea "x"
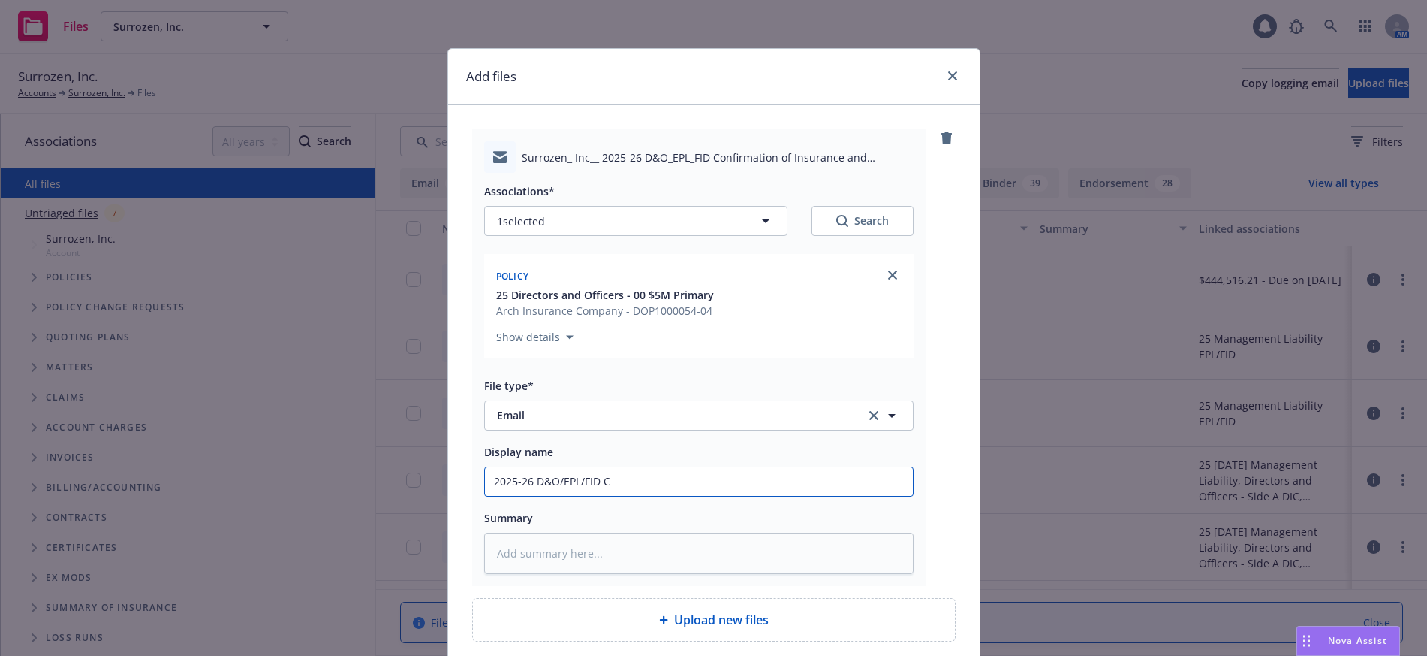
type input "2025-26 D&O/EPL/FID CO"
type textarea "x"
type input "2025-26 D&O/EPL/FID COI"
type textarea "x"
type input "2025-26 D&O/EPL/FID COI"
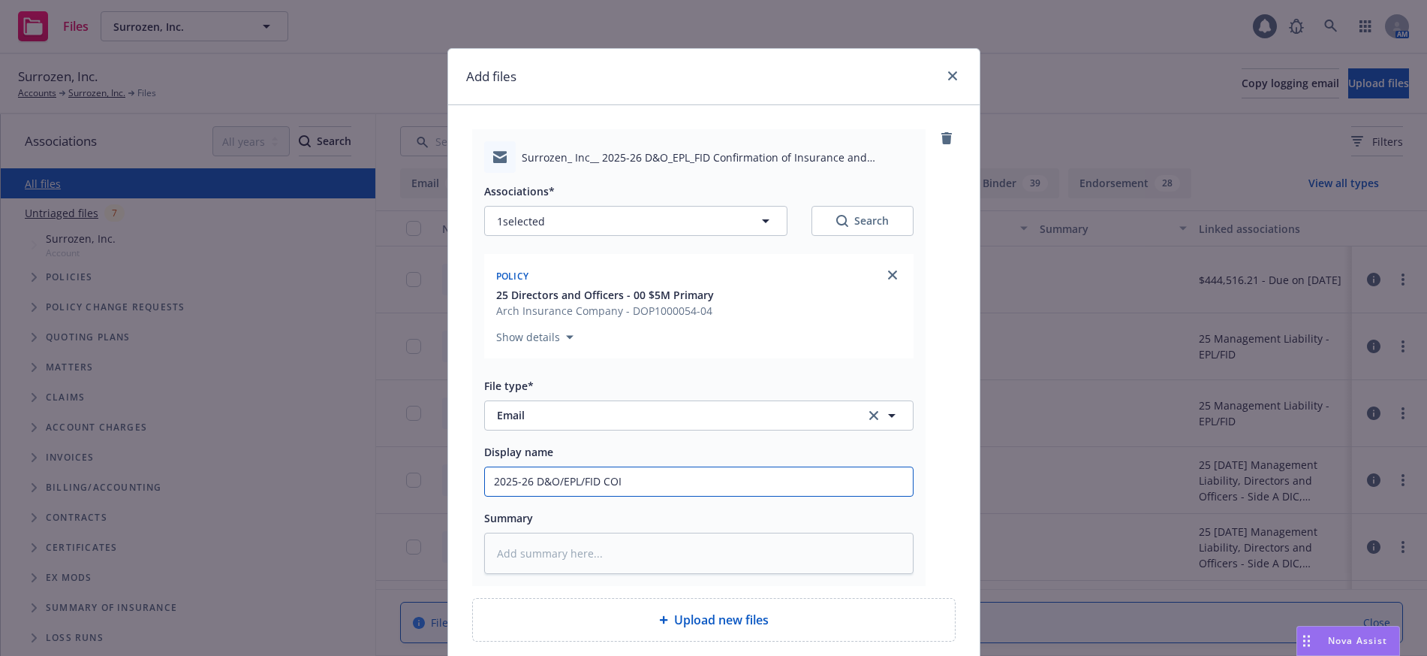
type textarea "x"
type input "2025-26 D&O/EPL/FID COI a"
type textarea "x"
type input "2025-26 D&O/EPL/FID COI and"
type textarea "x"
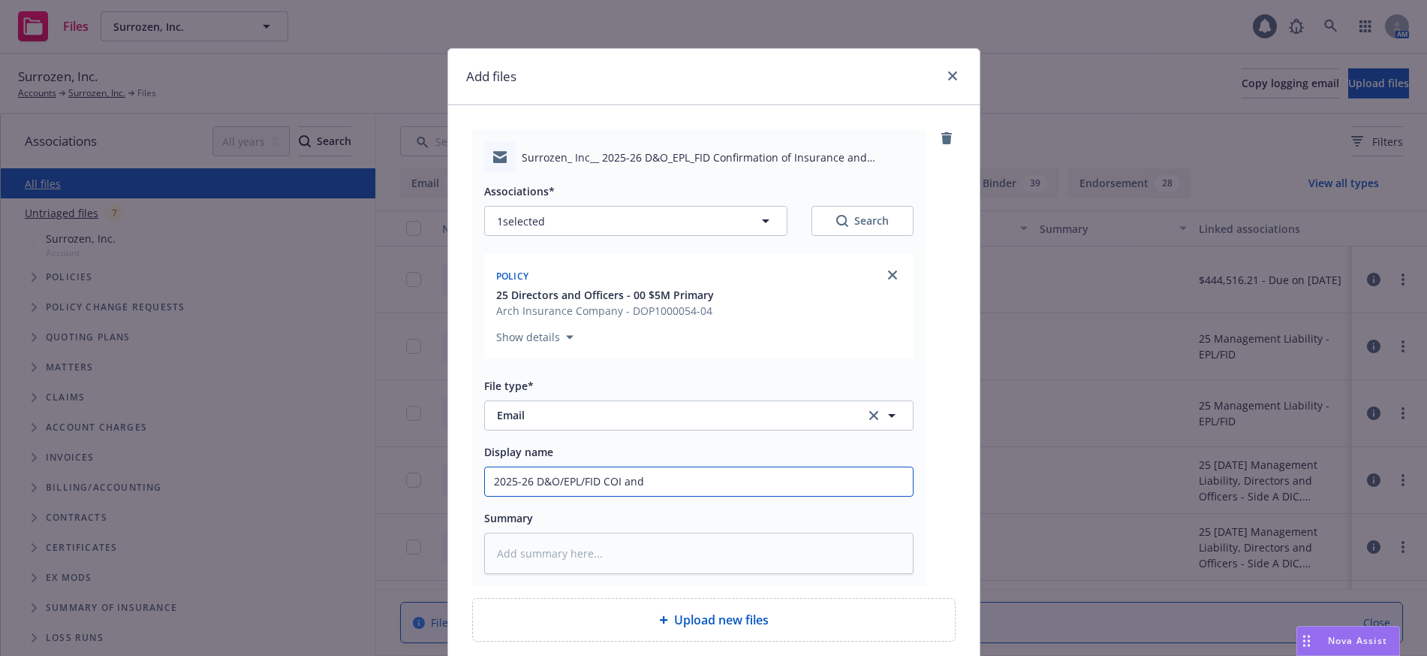
type input "2025-26 D&O/EPL/FID COI and"
type textarea "x"
type input "2025-26 D&O/EPL/FID COI and B"
type textarea "x"
type input "2025-26 D&O/EPL/FID COI and Bi"
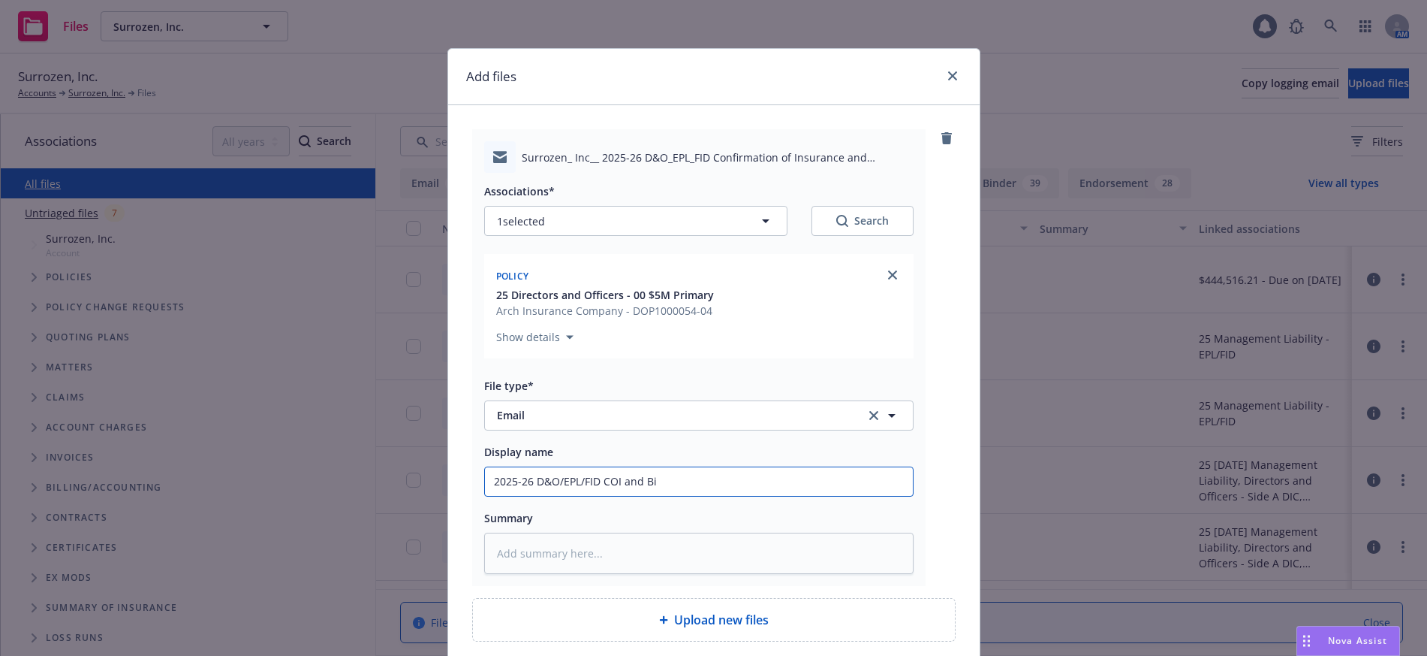
type textarea "x"
type input "2025-26 D&O/EPL/FID COI and Bil"
type textarea "x"
type input "2025-26 D&O/EPL/FID COI and Bill"
type textarea "x"
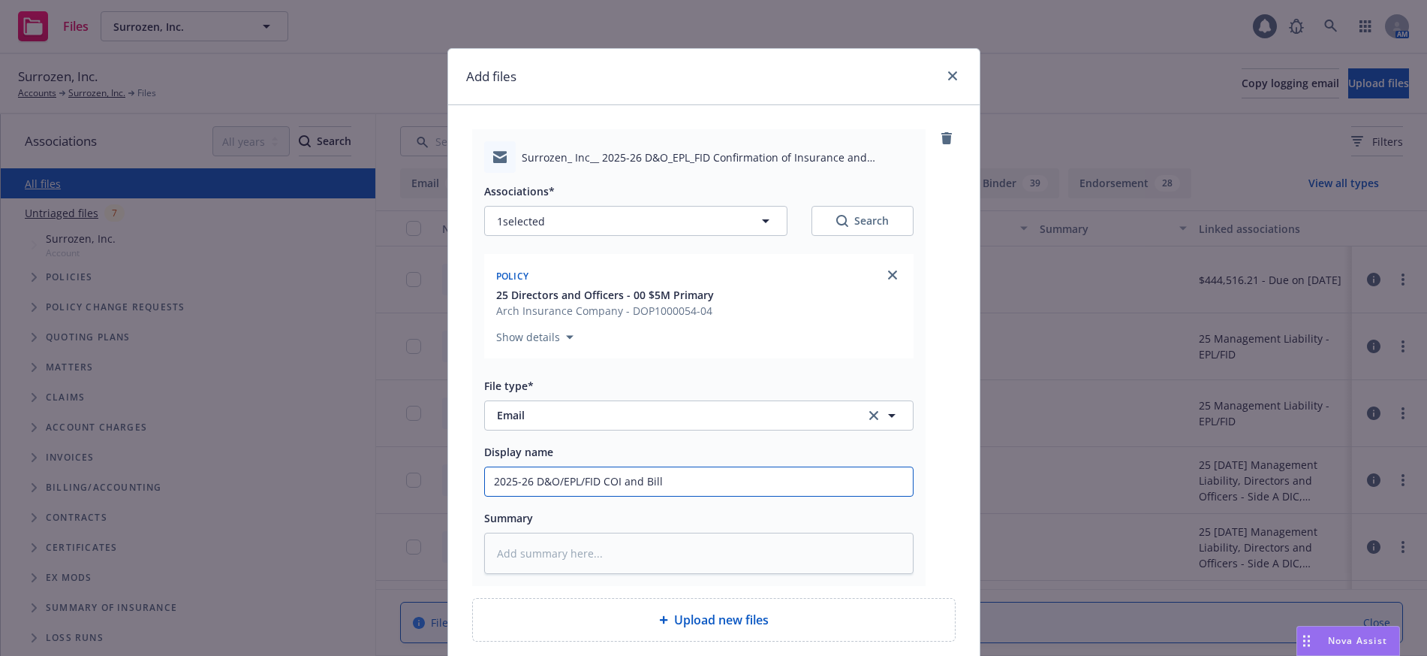
type input "2025-26 D&O/EPL/FID COI and Billi"
type textarea "x"
type input "2025-26 D&O/EPL/FID COI and Billin"
type textarea "x"
type input "2025-26 D&O/EPL/FID COI and Billing"
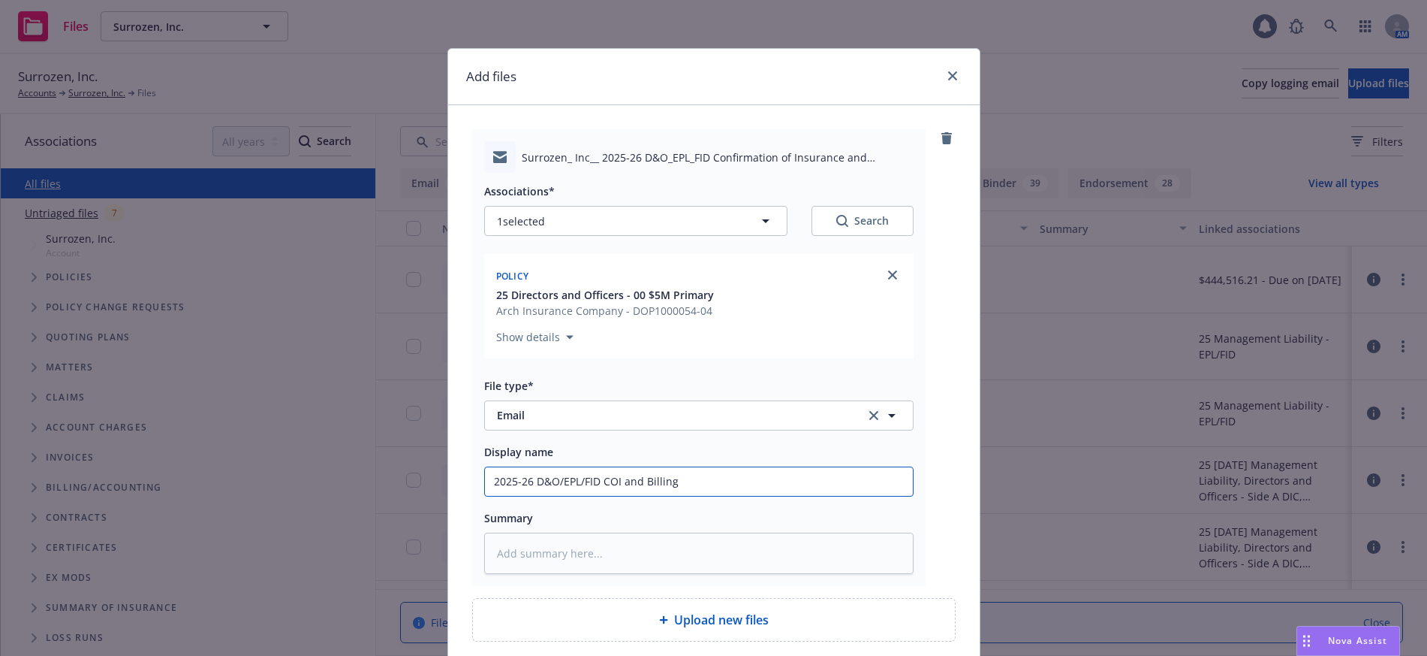
type textarea "x"
type input "2025-26 D&O/EPL/FID COI and Billing"
type textarea "x"
type input "2025-26 D&O/EPL/FID COI and Billing t"
type textarea "x"
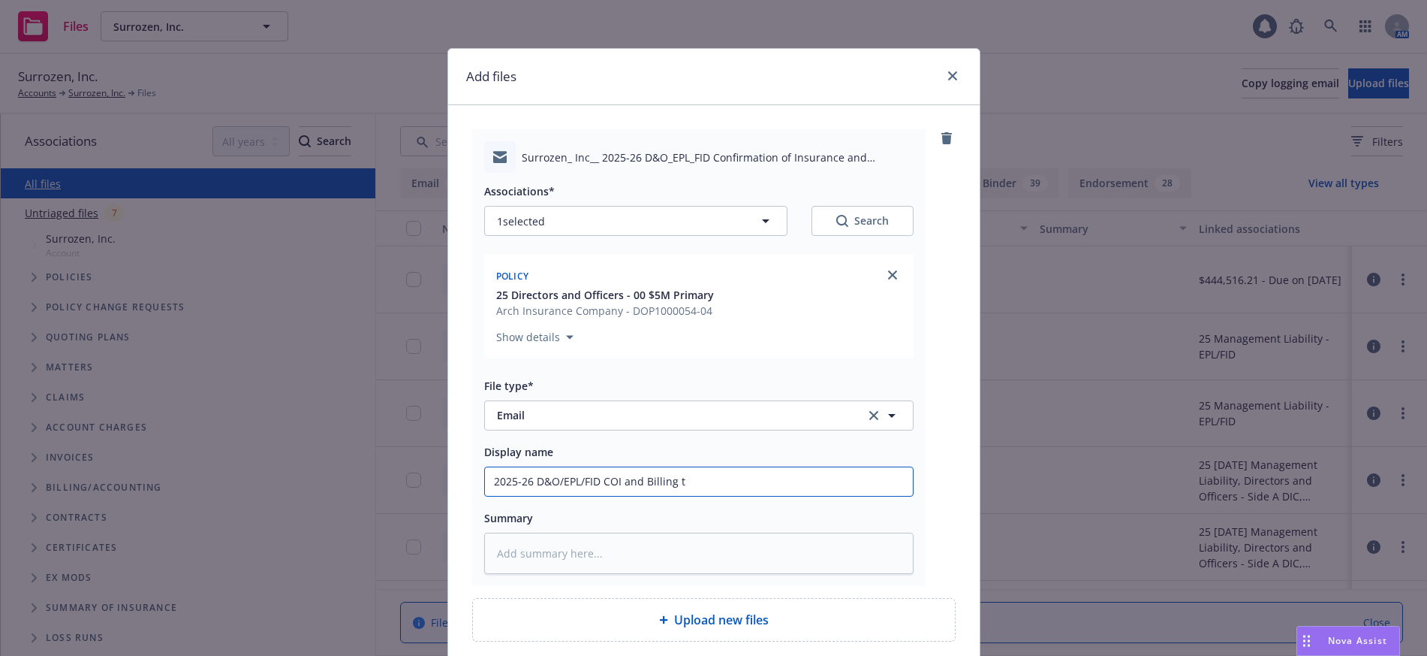
type input "2025-26 D&O/EPL/FID COI and Billing to"
type textarea "x"
type input "2025-26 D&O/EPL/FID COI and Billing to"
type textarea "x"
type input "2025-26 D&O/EPL/FID COI and Billing to C"
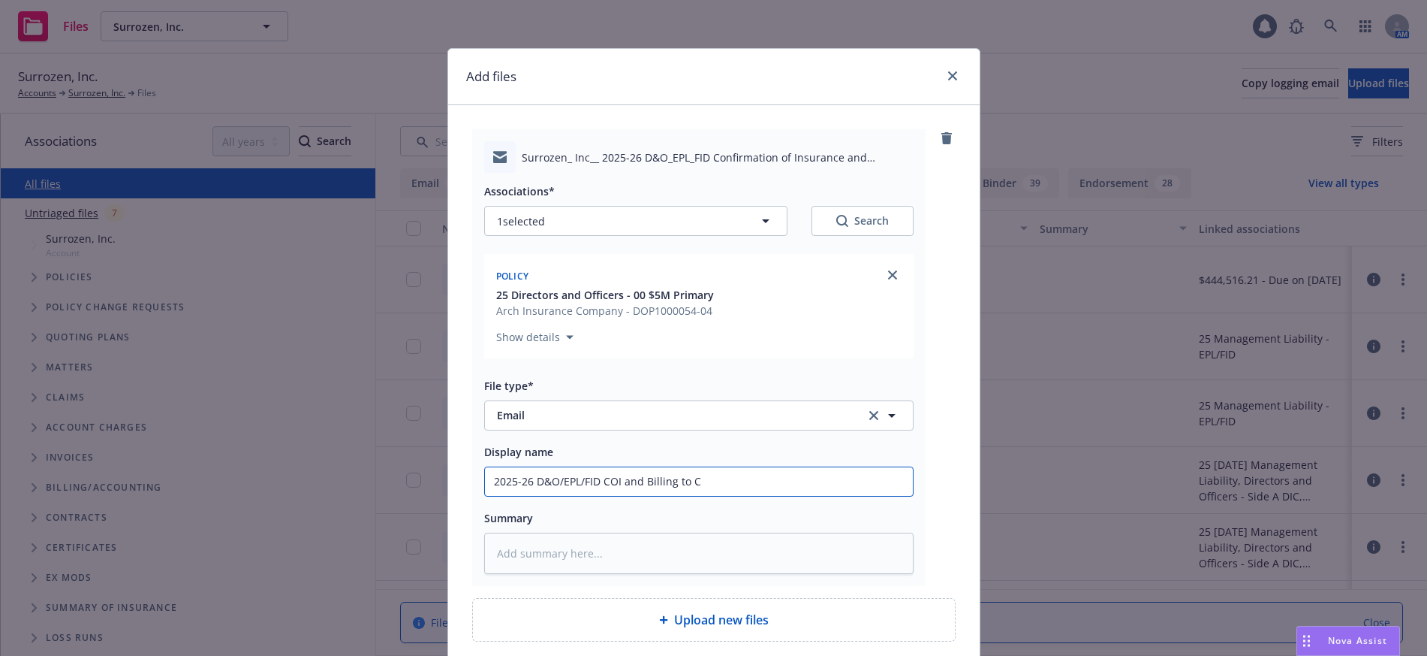
type textarea "x"
type input "2025-26 D&O/EPL/FID COI and Billing to Cl"
type textarea "x"
type input "2025-26 D&O/EPL/FID COI and Billing to Cli"
type textarea "x"
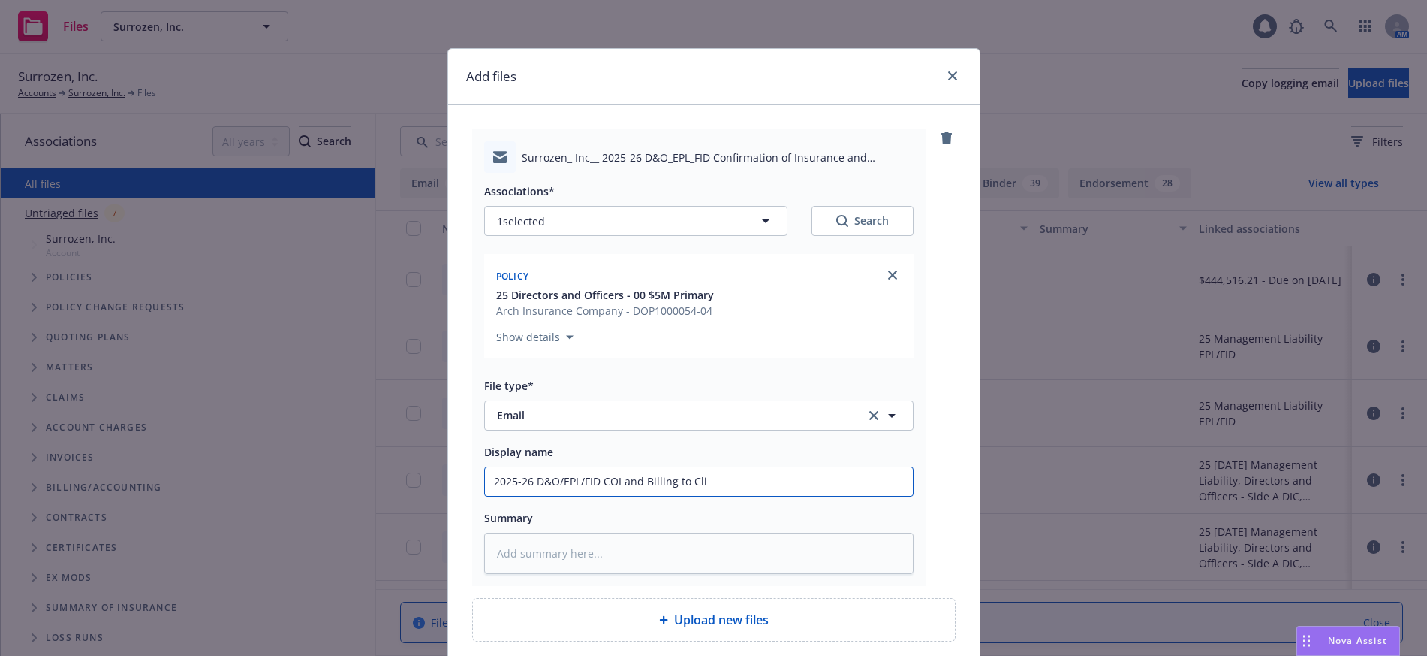
type input "2025-26 D&O/EPL/FID COI and Billing to Clie"
type textarea "x"
type input "2025-26 D&O/EPL/FID COI and Billing to Clien"
type textarea "x"
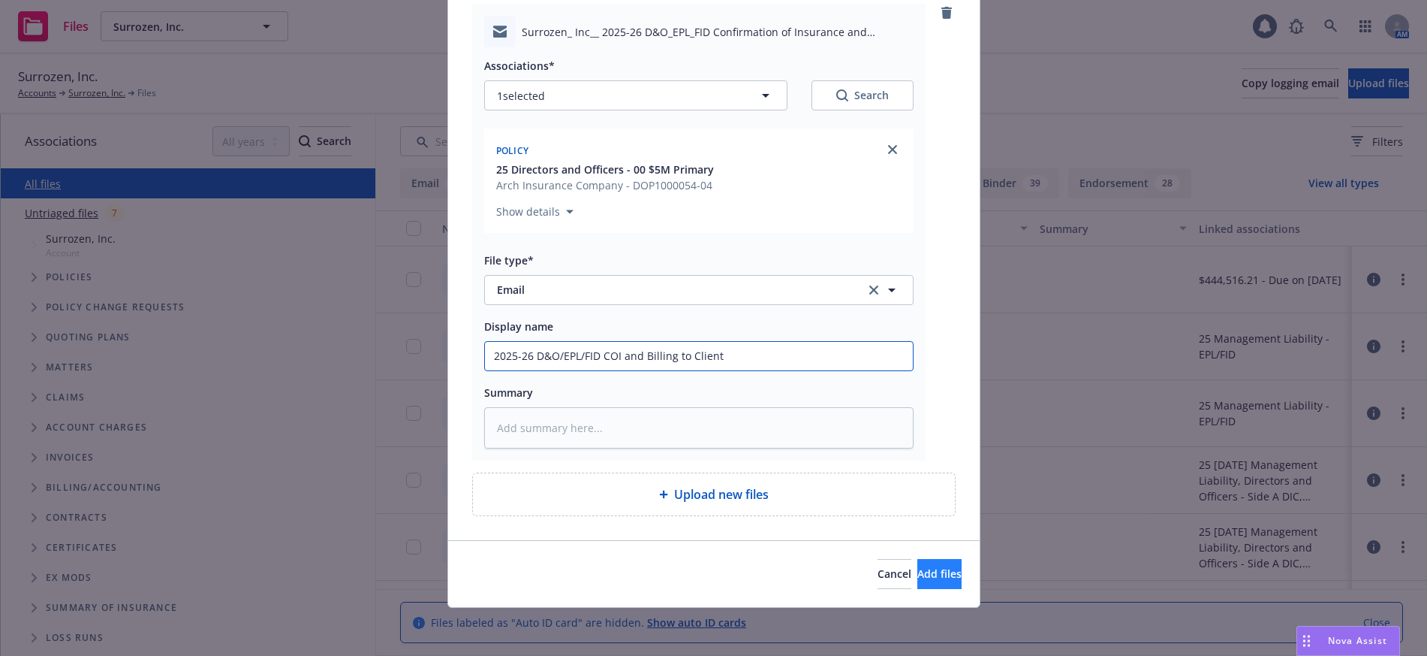
type input "2025-26 D&O/EPL/FID COI and Billing to Client"
click at [918, 568] on span "Add files" at bounding box center [940, 573] width 44 height 14
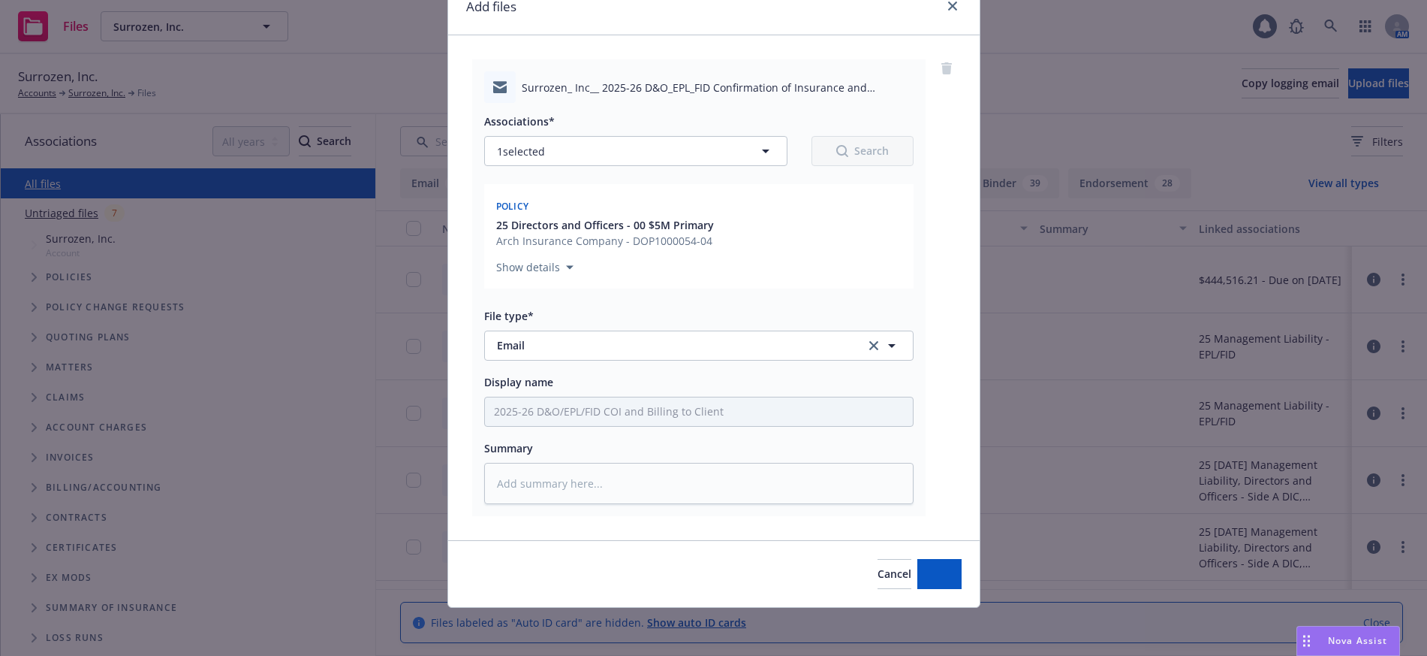
scroll to position [70, 0]
type textarea "x"
